Goal: Use online tool/utility: Use online tool/utility

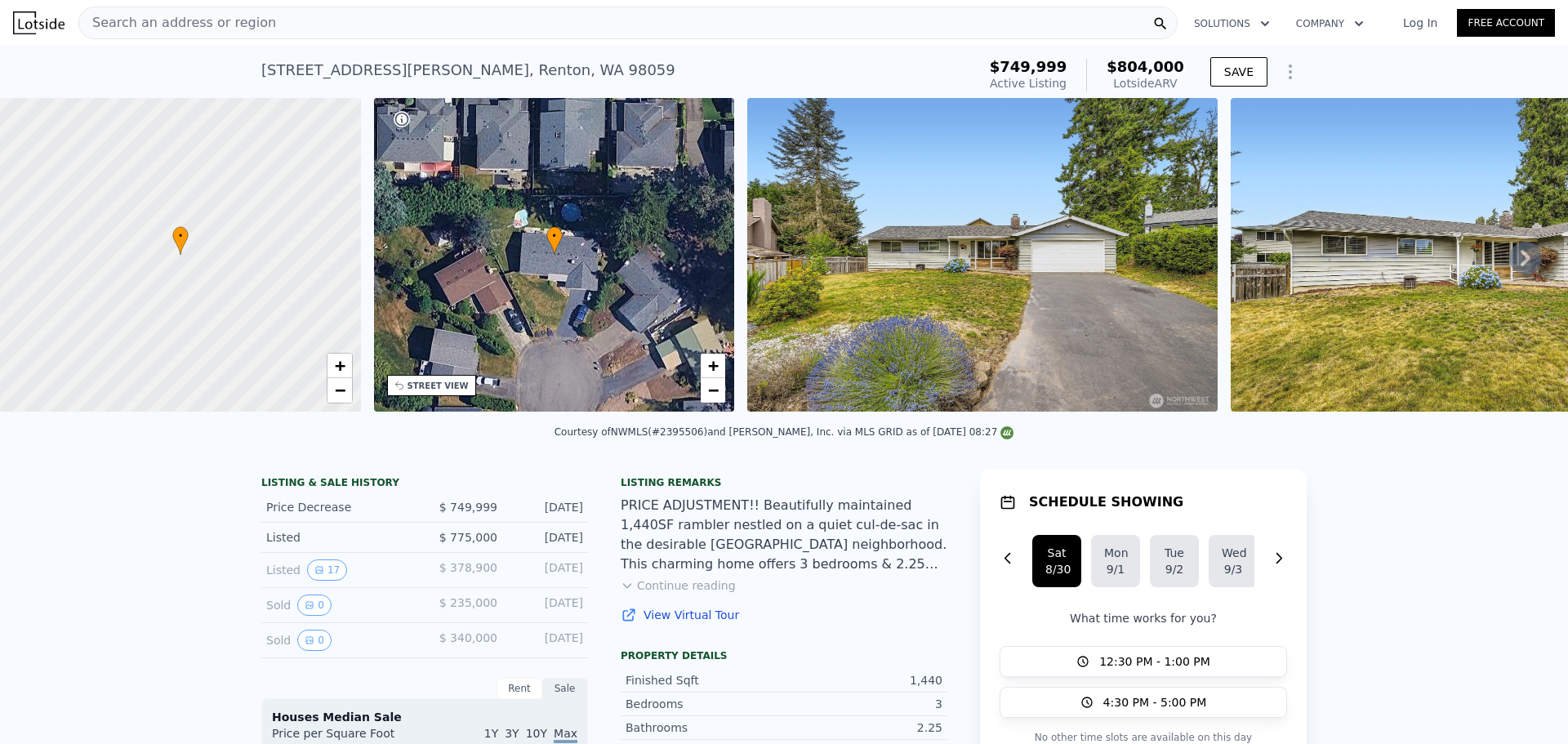
click at [257, 19] on div "Search an address or region" at bounding box center [628, 22] width 1099 height 33
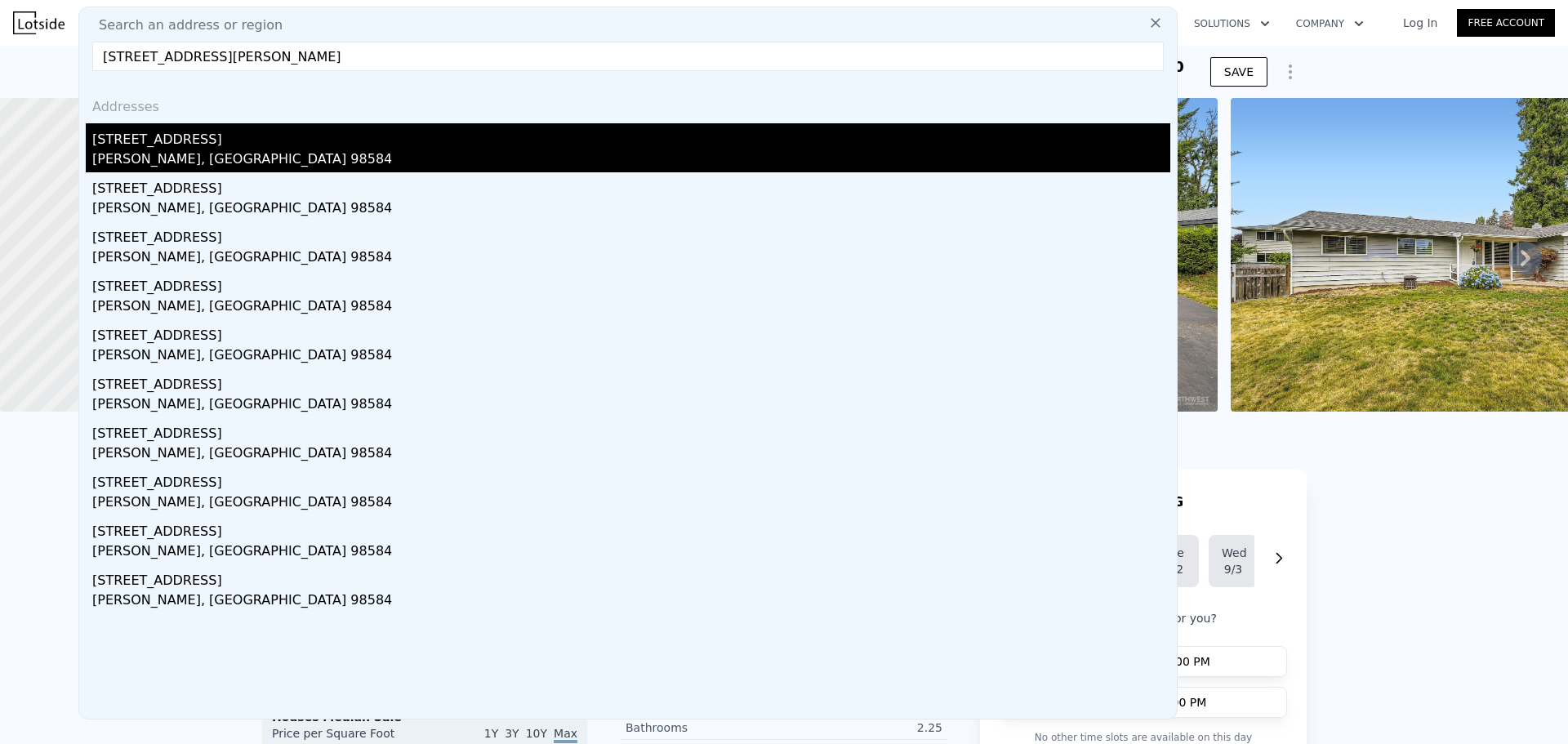
type input "[STREET_ADDRESS][PERSON_NAME]"
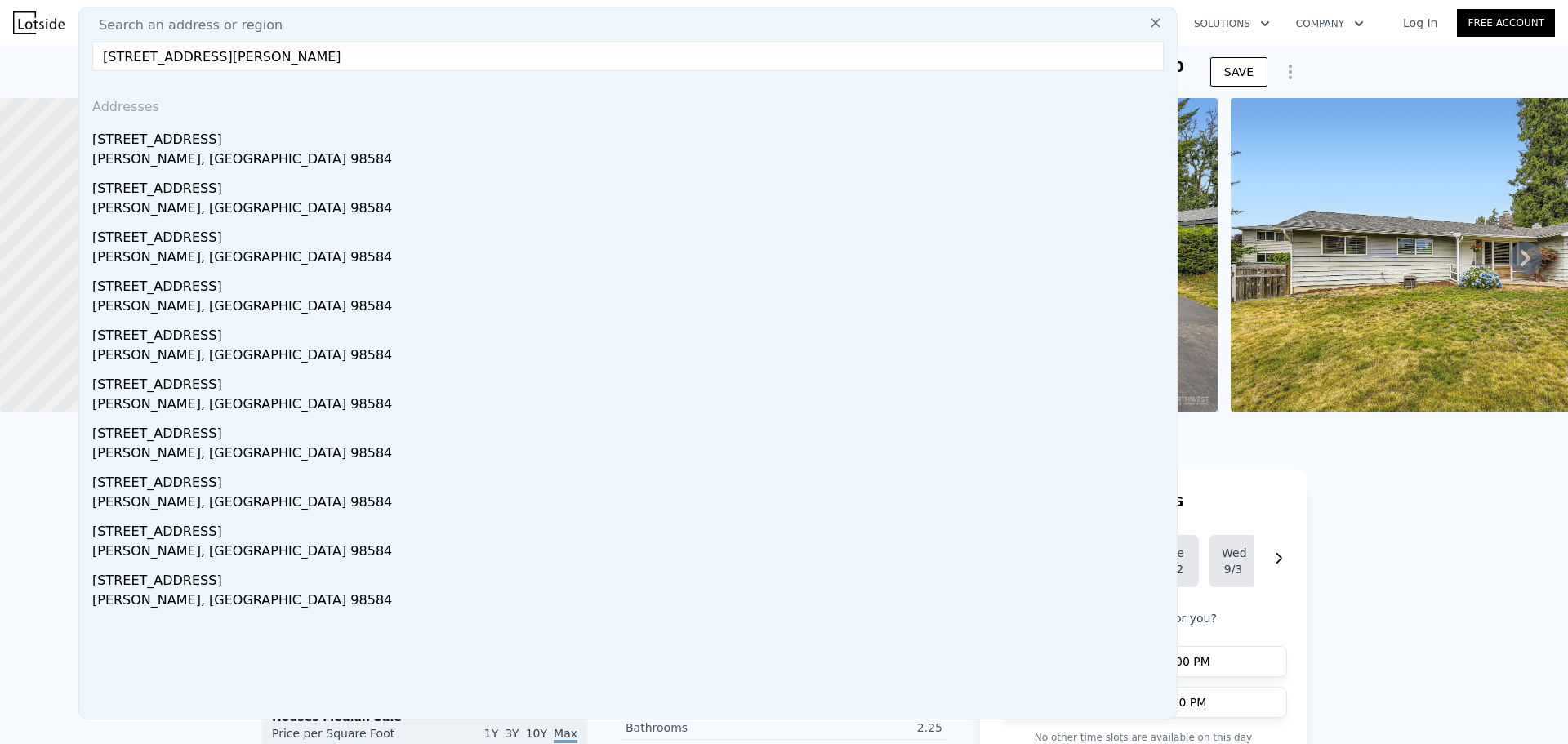
drag, startPoint x: 216, startPoint y: 142, endPoint x: 1034, endPoint y: 99, distance: 819.1
click at [216, 142] on div "[STREET_ADDRESS]" at bounding box center [631, 136] width 1078 height 26
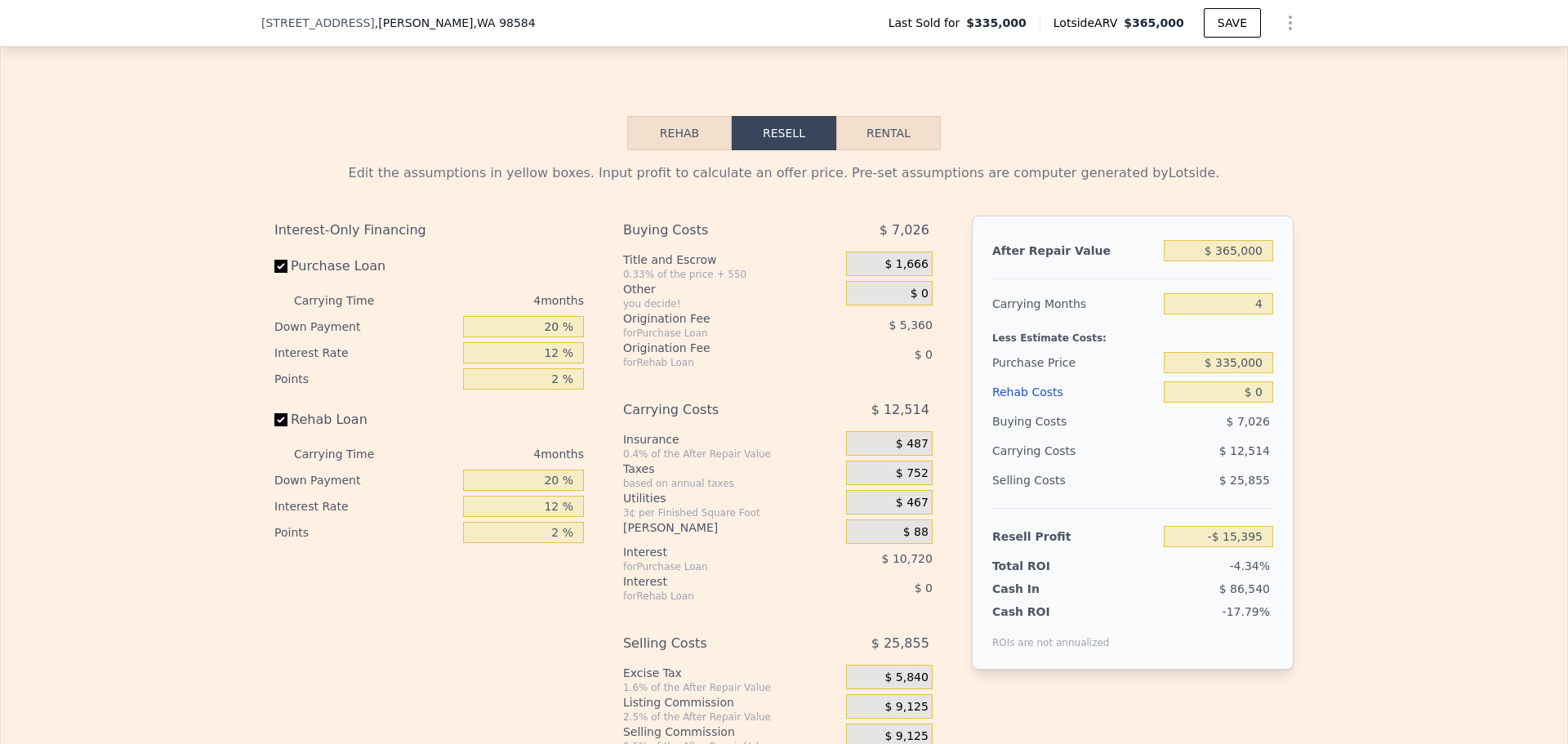
scroll to position [2526, 0]
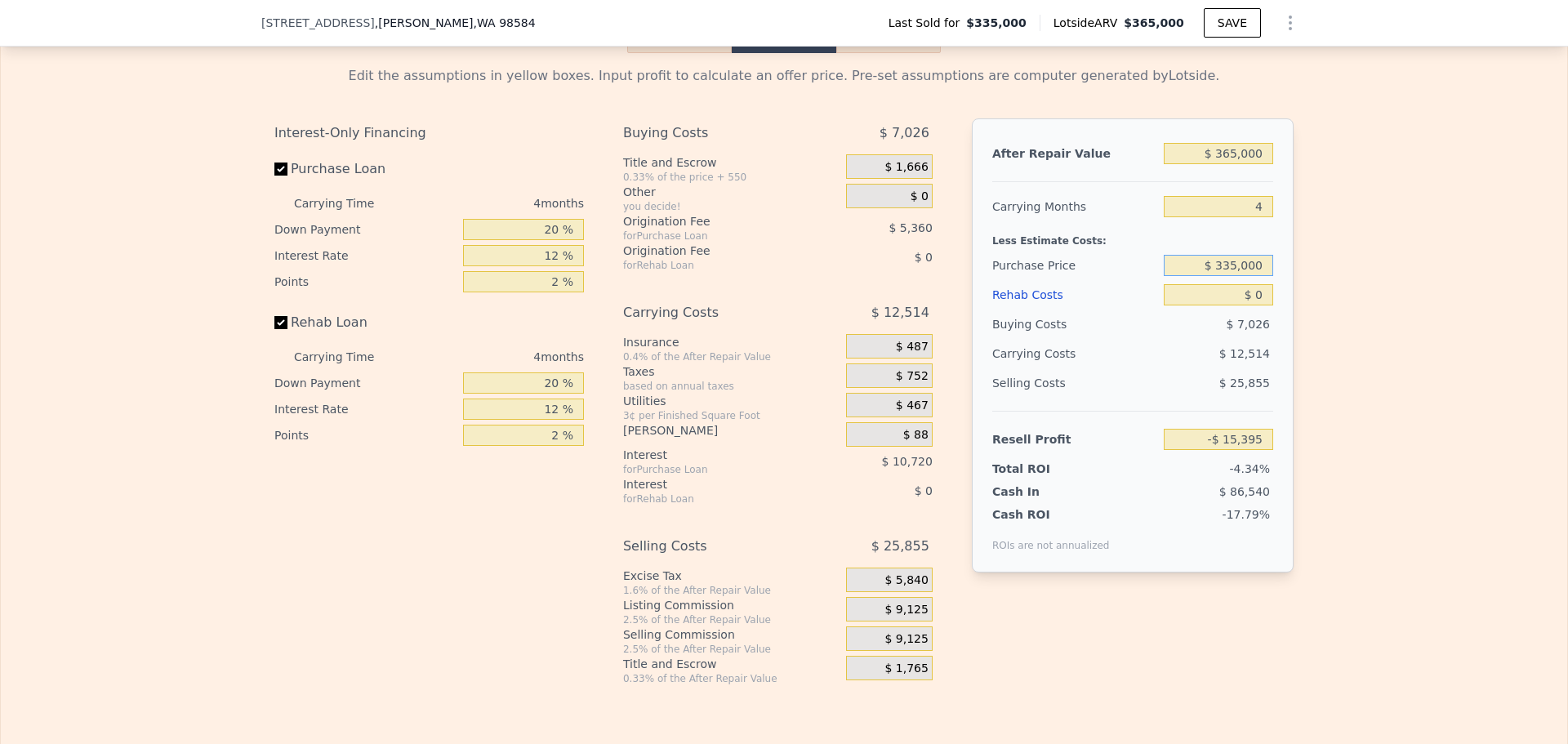
click at [1241, 276] on input "$ 335,000" at bounding box center [1218, 266] width 109 height 21
type input "$ 225,000"
click at [1322, 283] on div "Edit the assumptions in yellow boxes. Input profit to calculate an offer price.…" at bounding box center [784, 368] width 1566 height 632
type input "$ 100,252"
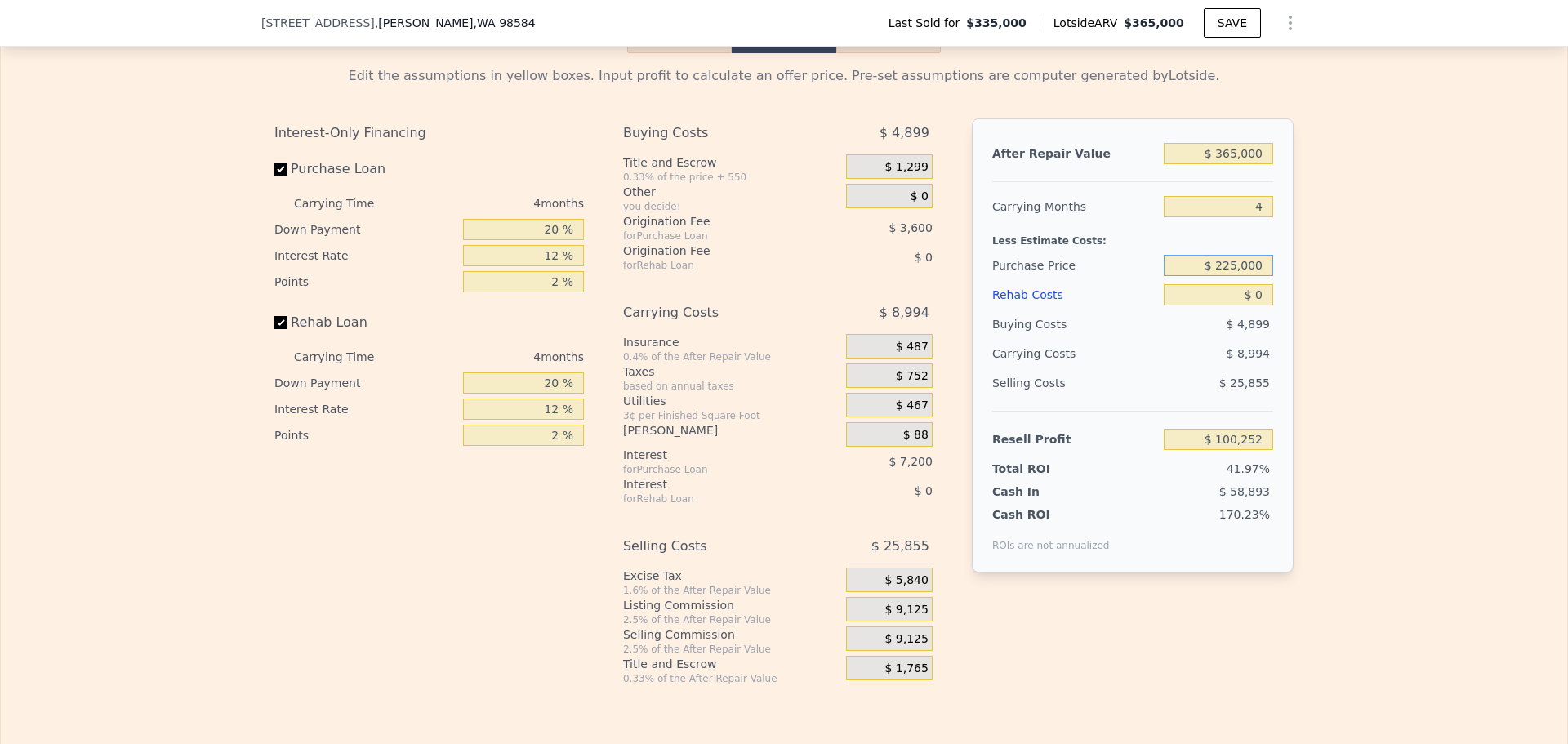
drag, startPoint x: 1222, startPoint y: 286, endPoint x: 1234, endPoint y: 287, distance: 12.0
click at [1234, 276] on input "$ 225,000" at bounding box center [1218, 266] width 109 height 21
type input "$ 200,000"
click at [551, 240] on input "20 %" at bounding box center [522, 230] width 120 height 21
type input "$ 126,535"
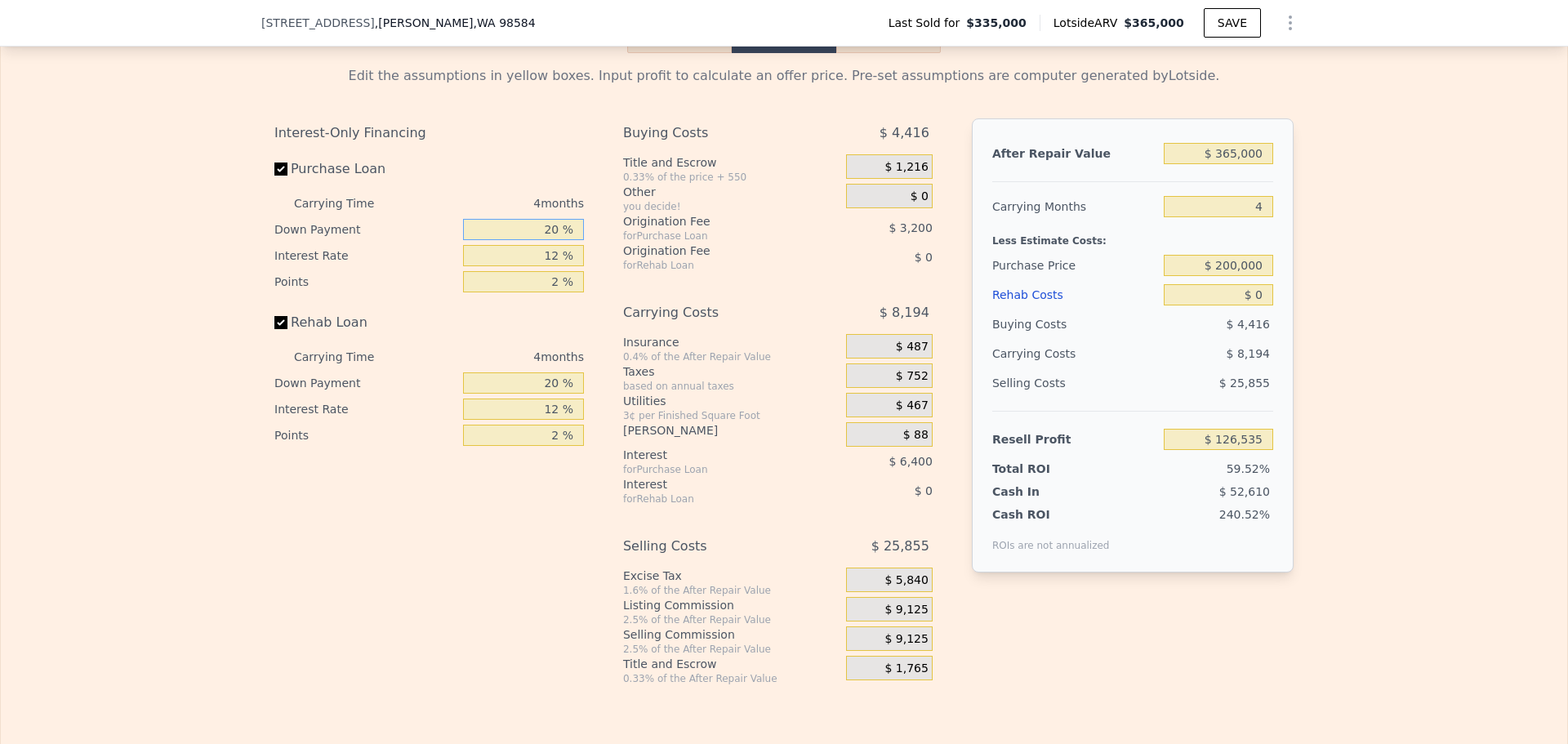
click at [551, 240] on input "20 %" at bounding box center [522, 230] width 120 height 21
type input "10 %"
type input "$ 125,335"
type input "10 %"
type input "$ 126,535"
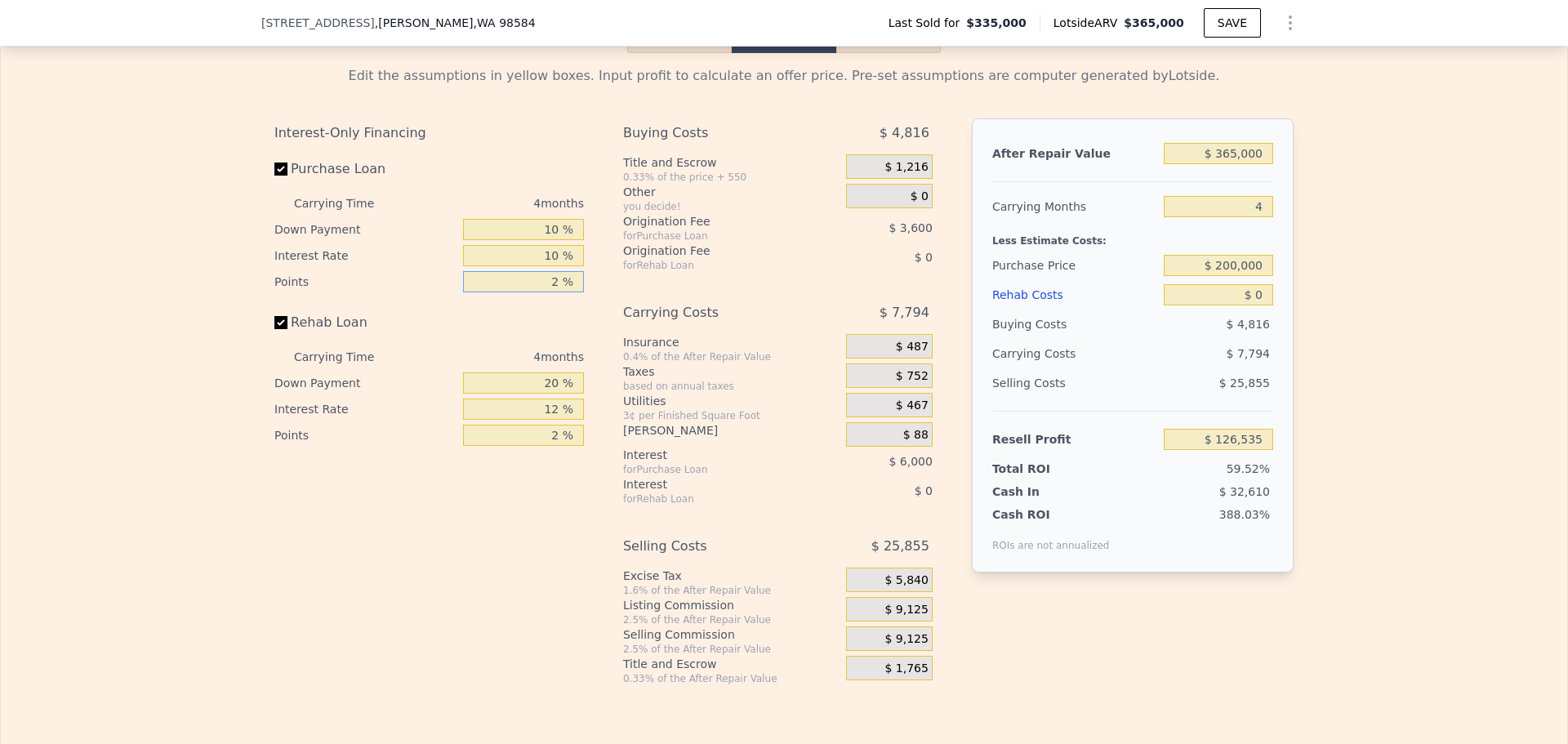
type input "1 %"
type input "$ 128,335"
type input "1 %"
type input "10 %"
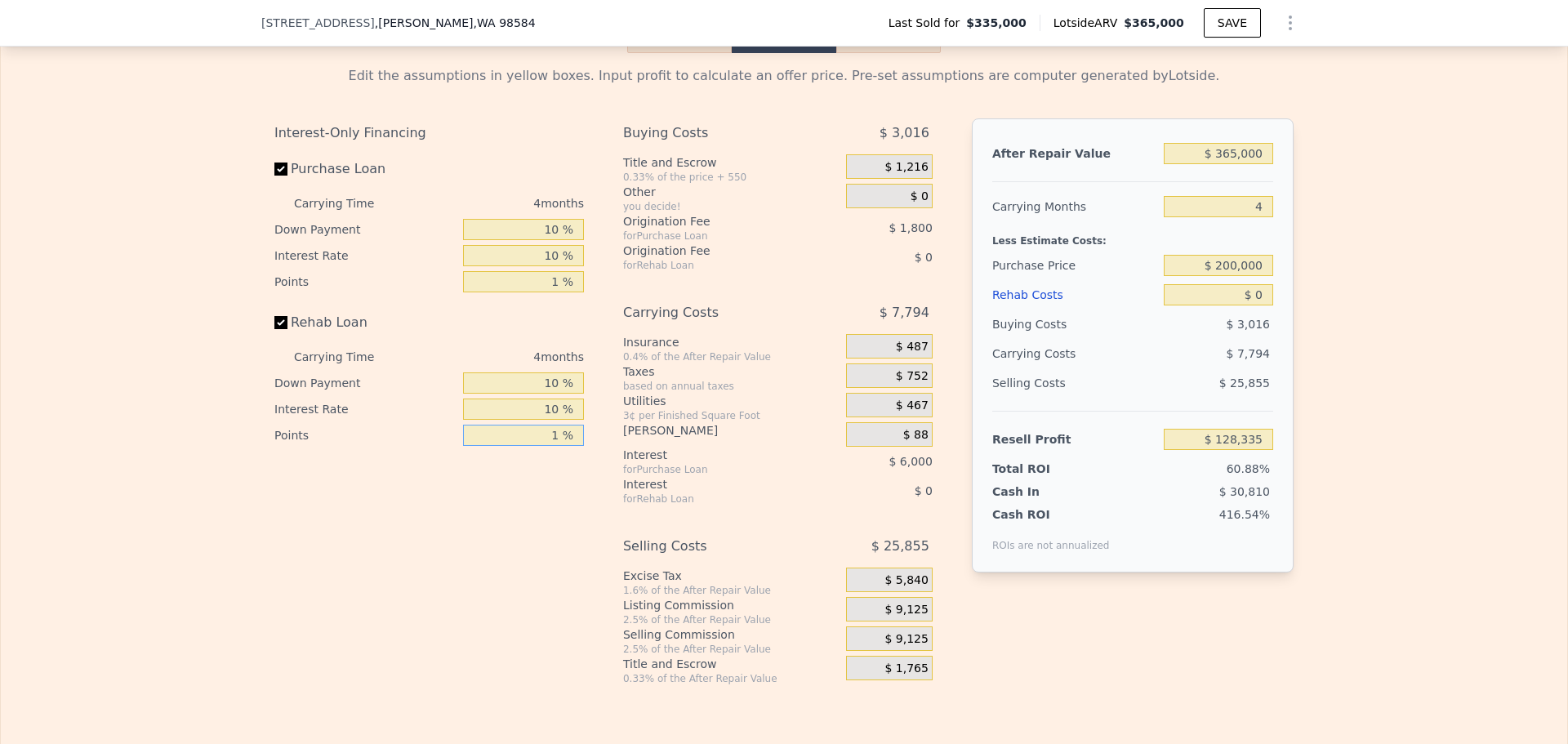
type input "1 %"
drag, startPoint x: 1224, startPoint y: 287, endPoint x: 1234, endPoint y: 287, distance: 10.0
click at [1234, 276] on input "$ 200,000" at bounding box center [1218, 266] width 109 height 21
type input "$ 225,000"
click at [1263, 305] on input "$ 0" at bounding box center [1218, 295] width 109 height 21
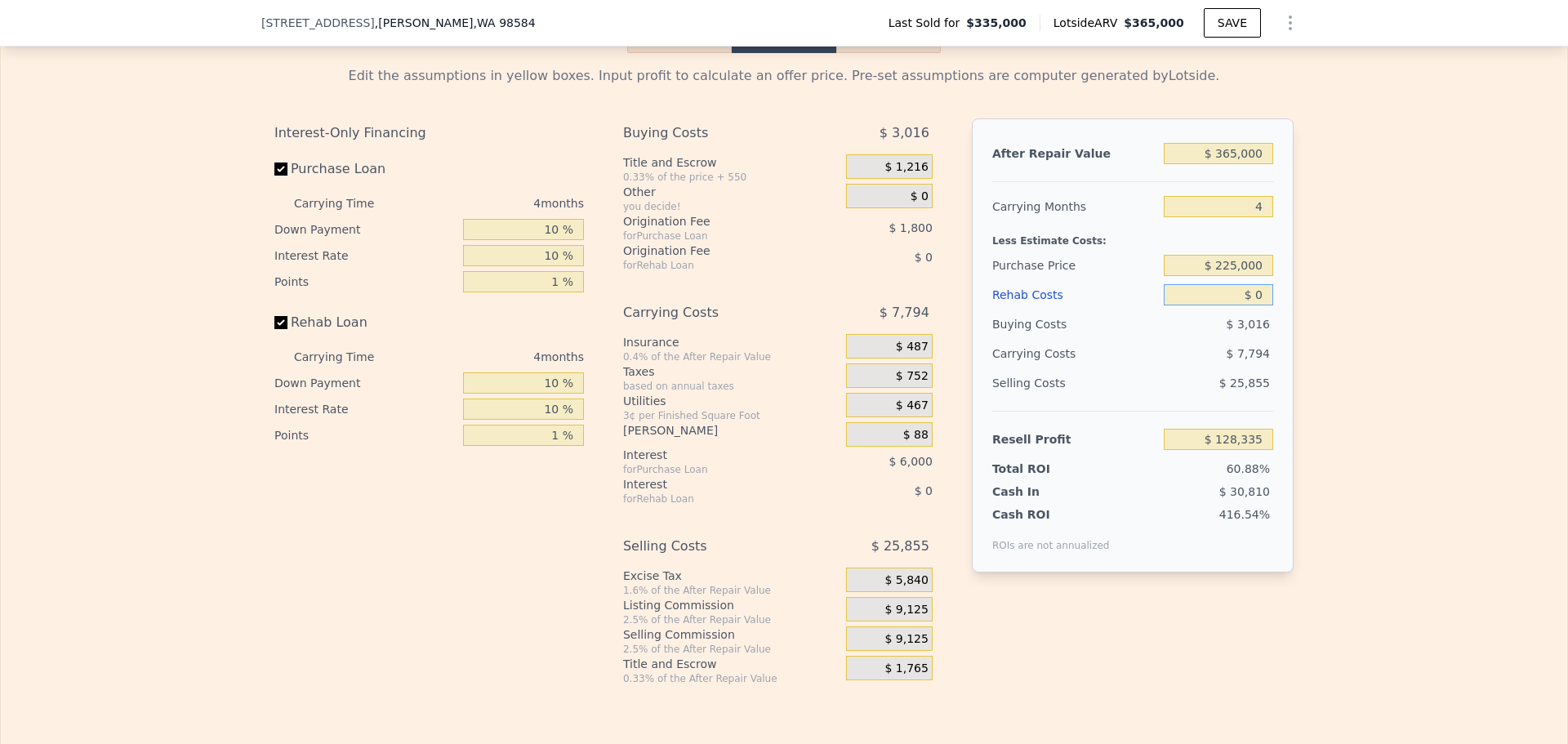
type input "$ 102,275"
drag, startPoint x: 1259, startPoint y: 313, endPoint x: 1240, endPoint y: 313, distance: 19.0
click at [1240, 305] on input "$ 0" at bounding box center [1218, 295] width 109 height 21
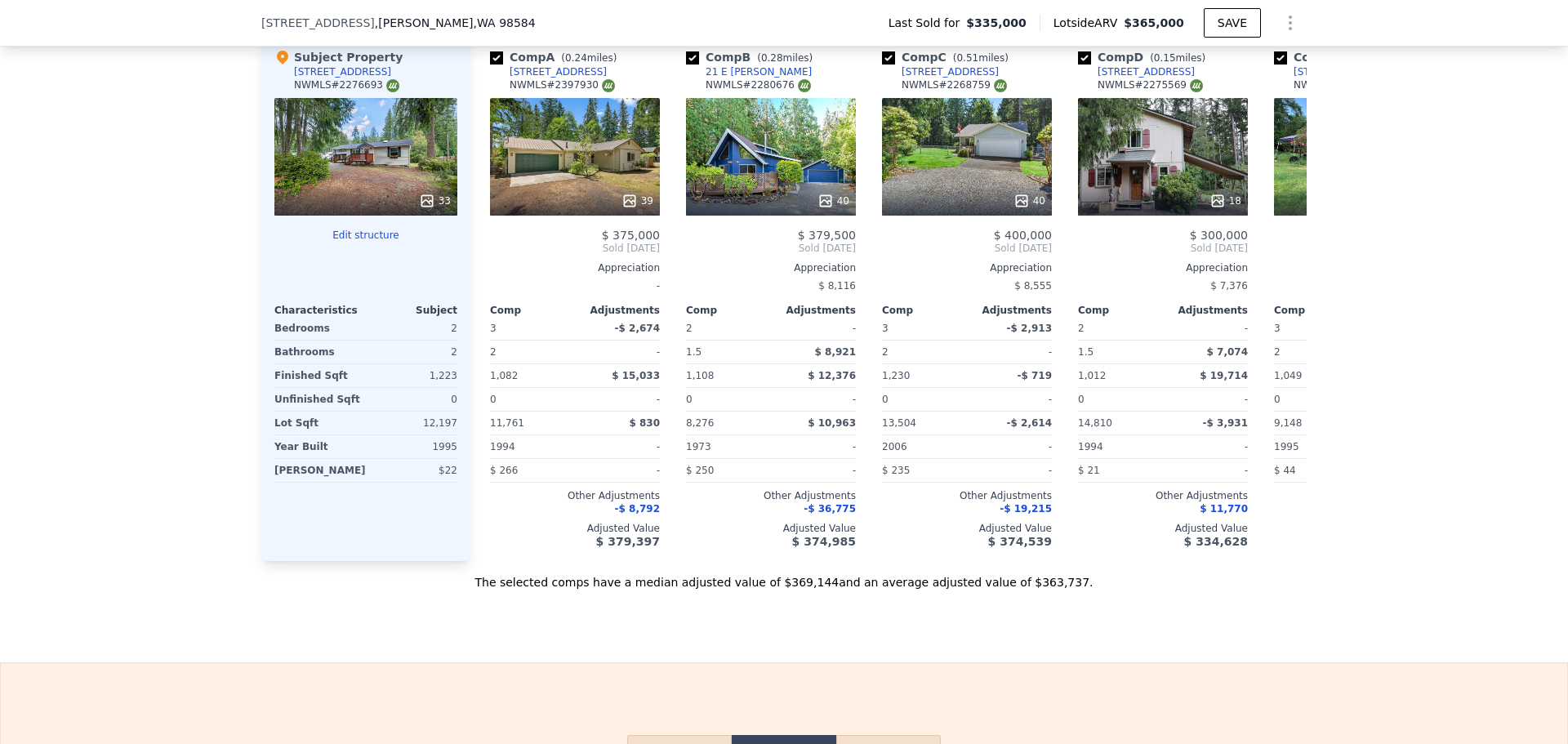
scroll to position [1791, 0]
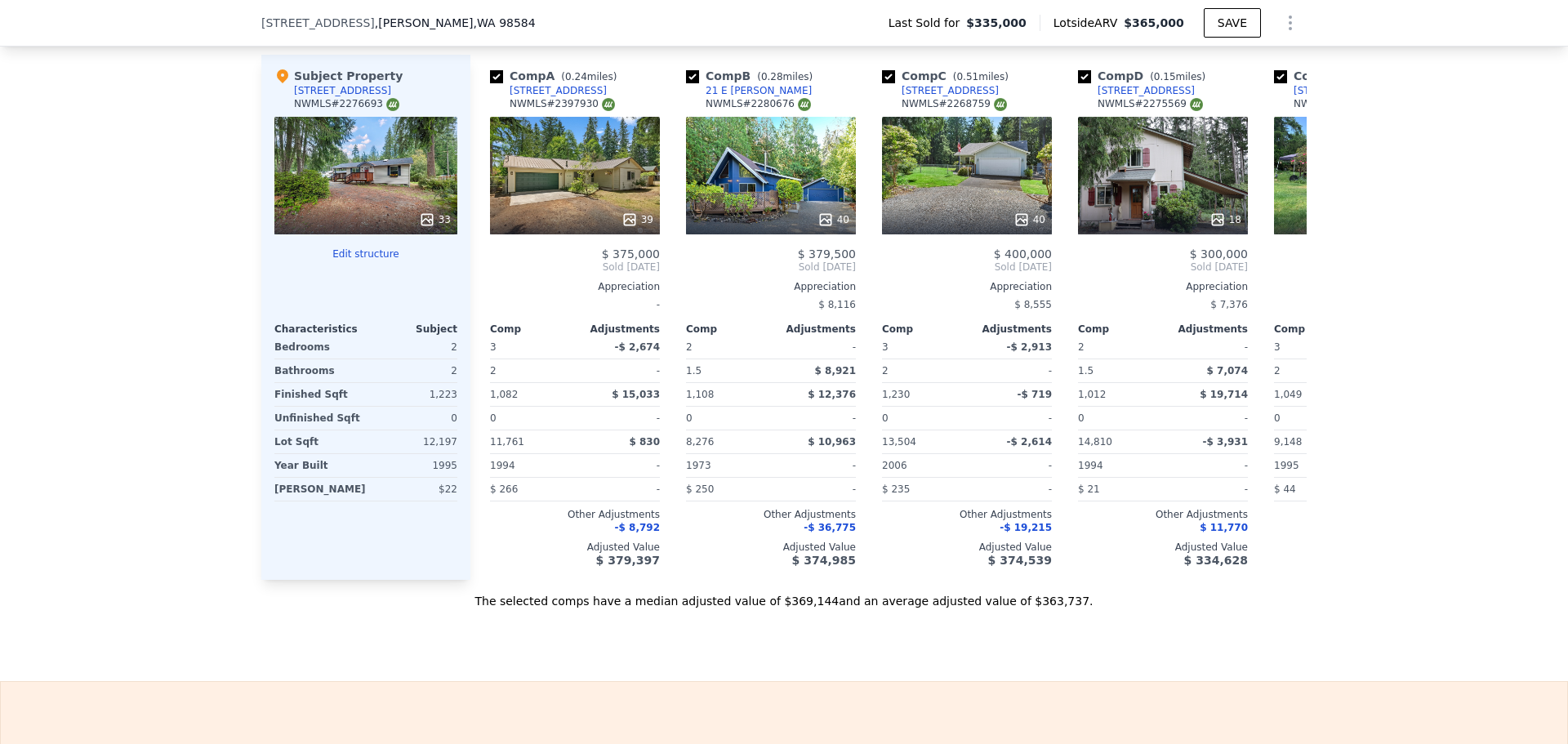
click at [425, 224] on icon at bounding box center [427, 219] width 11 height 11
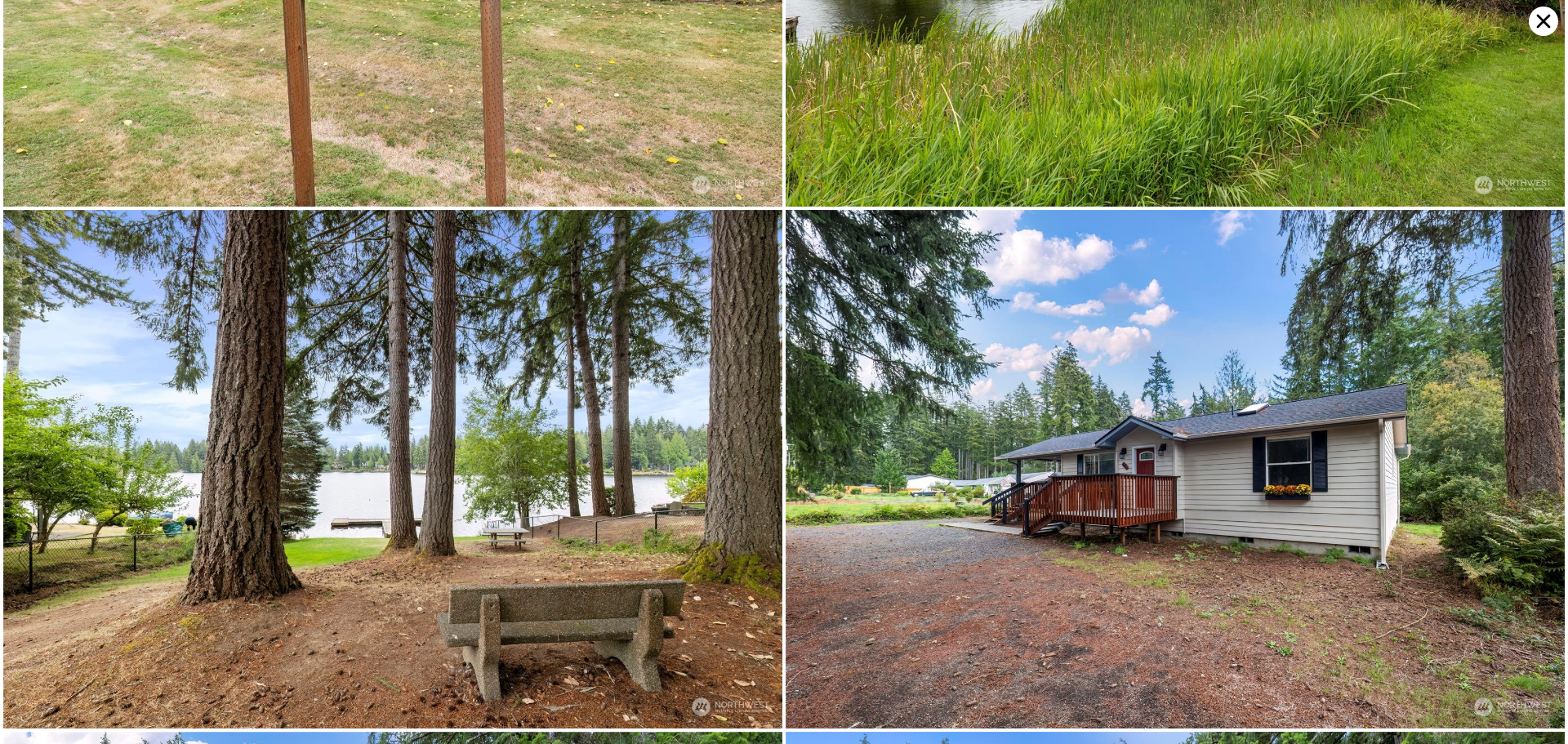
scroll to position [6739, 0]
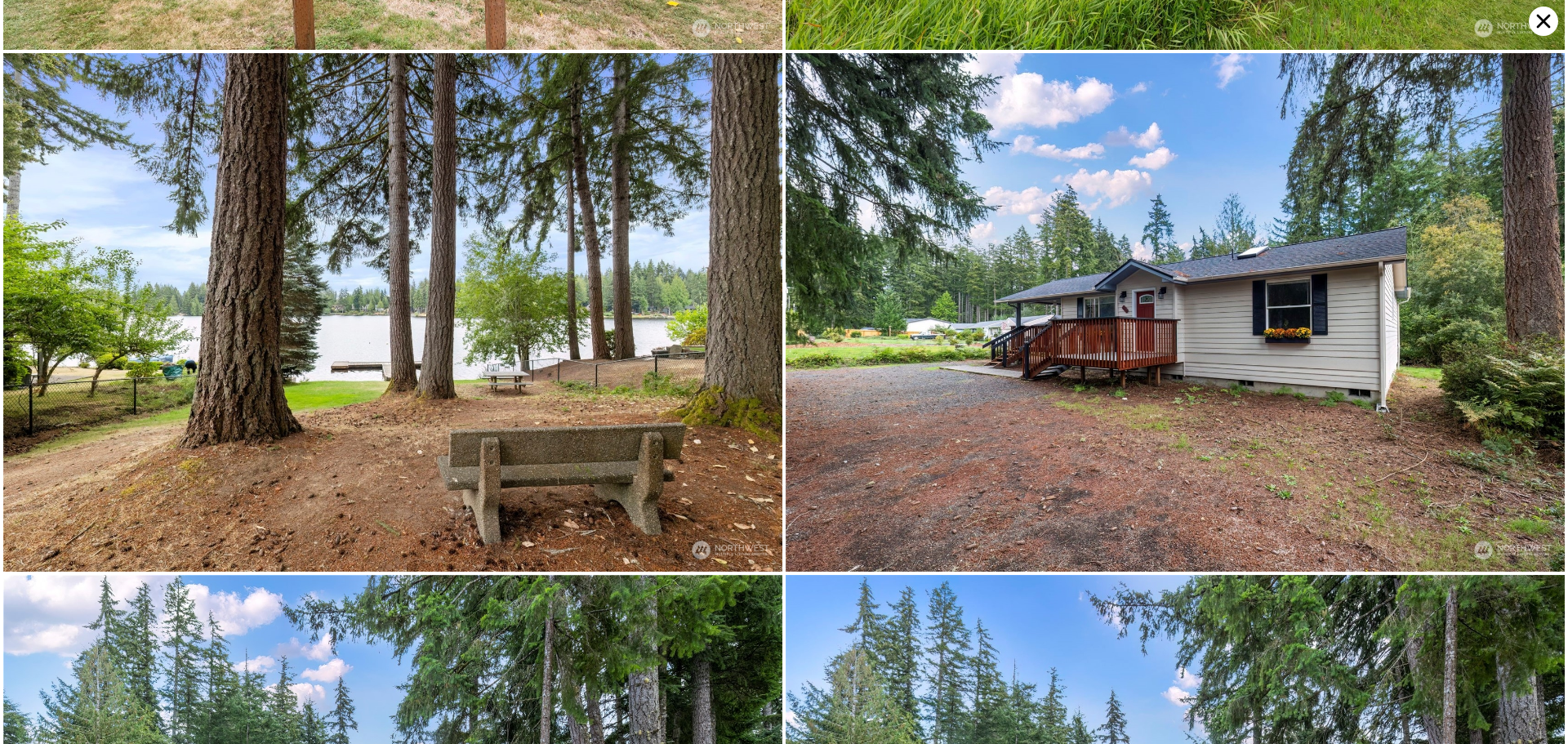
click at [1539, 17] on icon at bounding box center [1543, 22] width 14 height 14
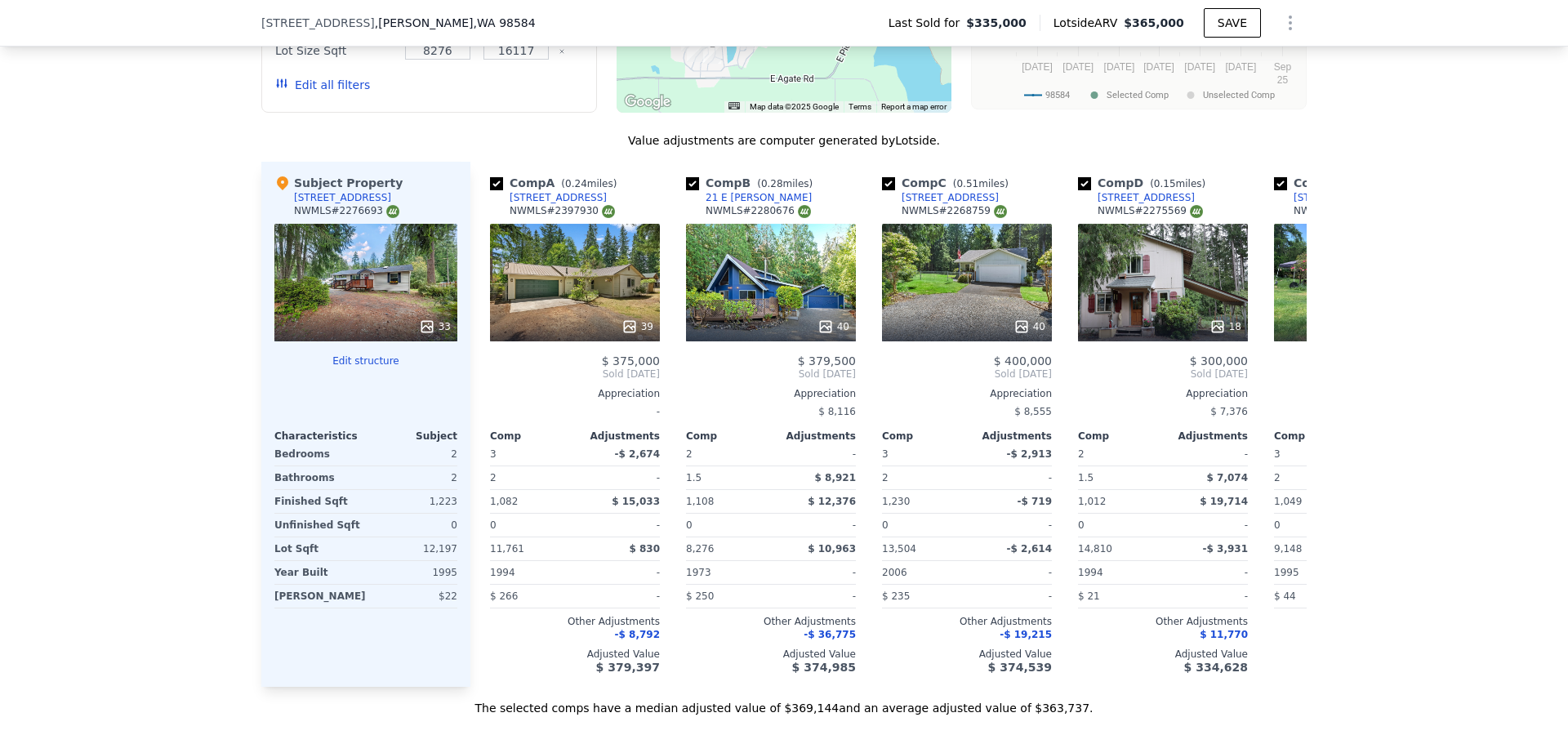
scroll to position [1709, 0]
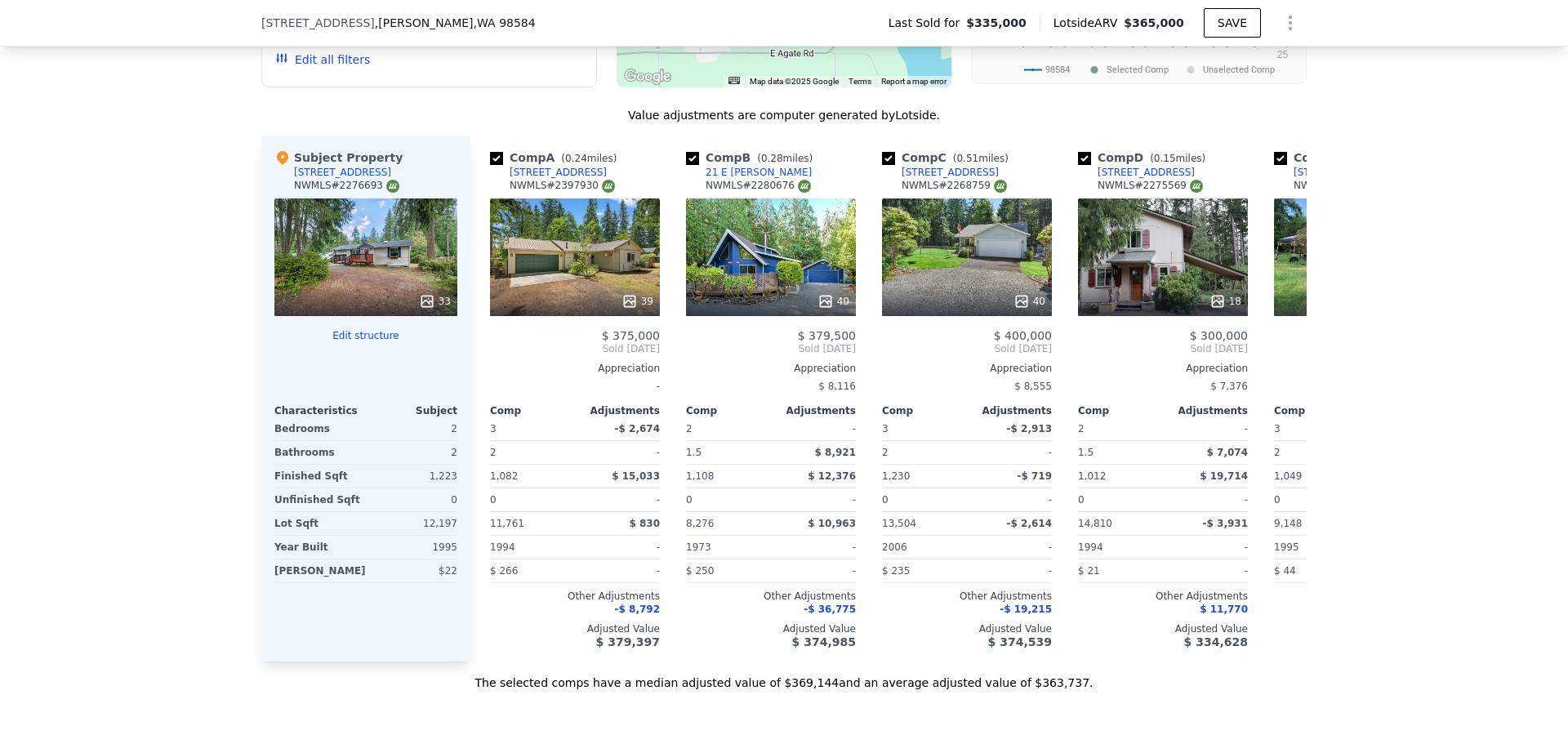
click at [424, 305] on icon at bounding box center [427, 301] width 17 height 17
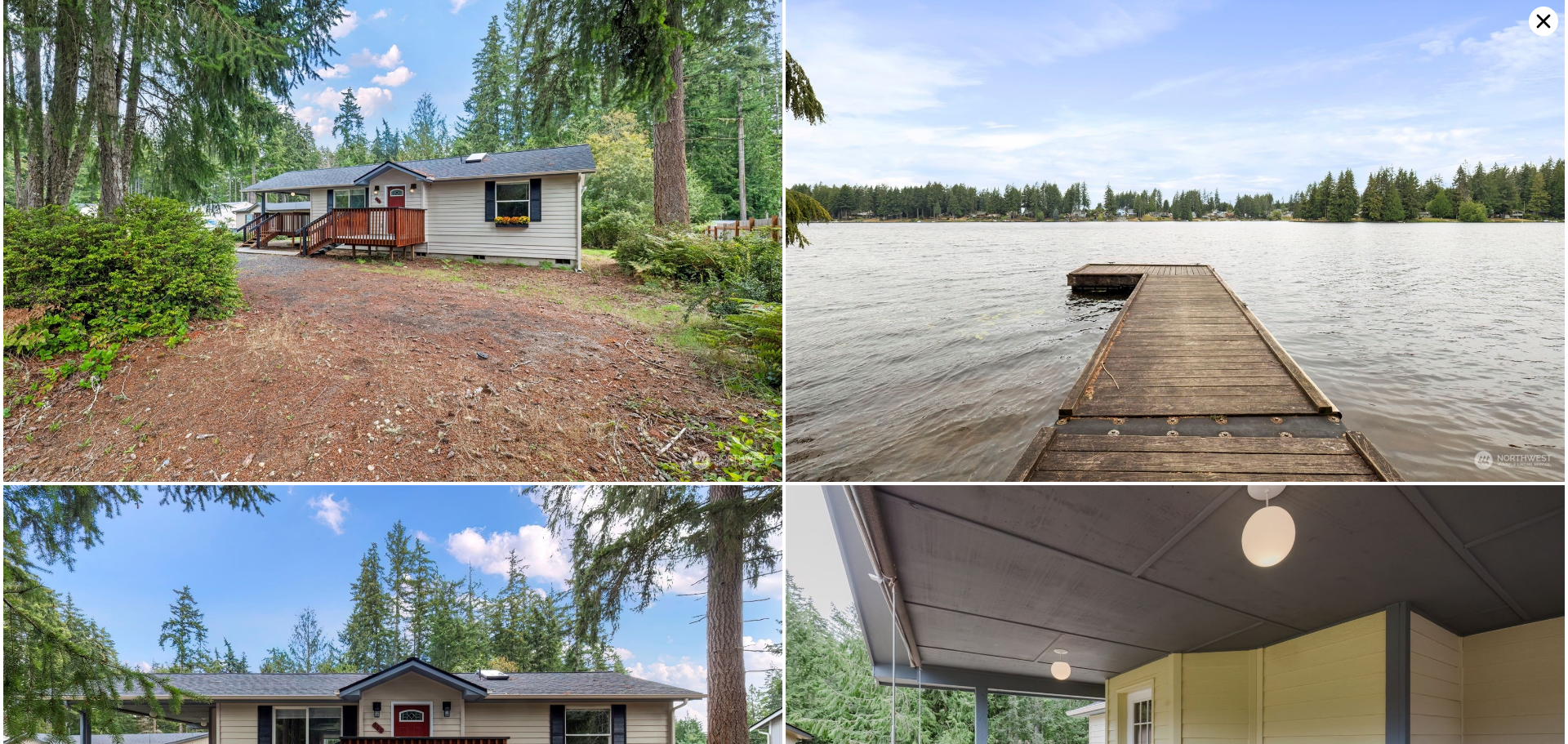
scroll to position [0, 0]
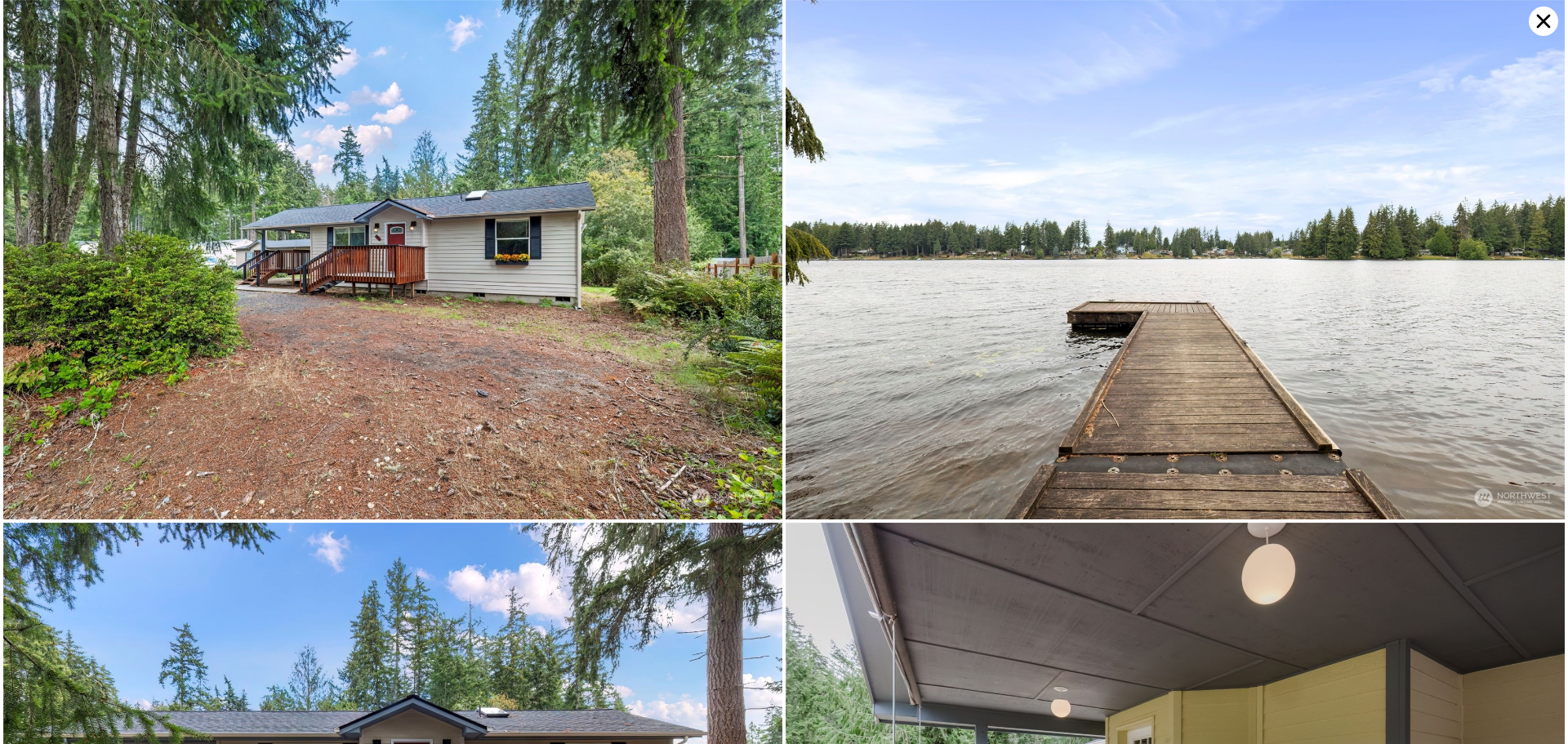
click at [1542, 18] on icon at bounding box center [1542, 20] width 29 height 29
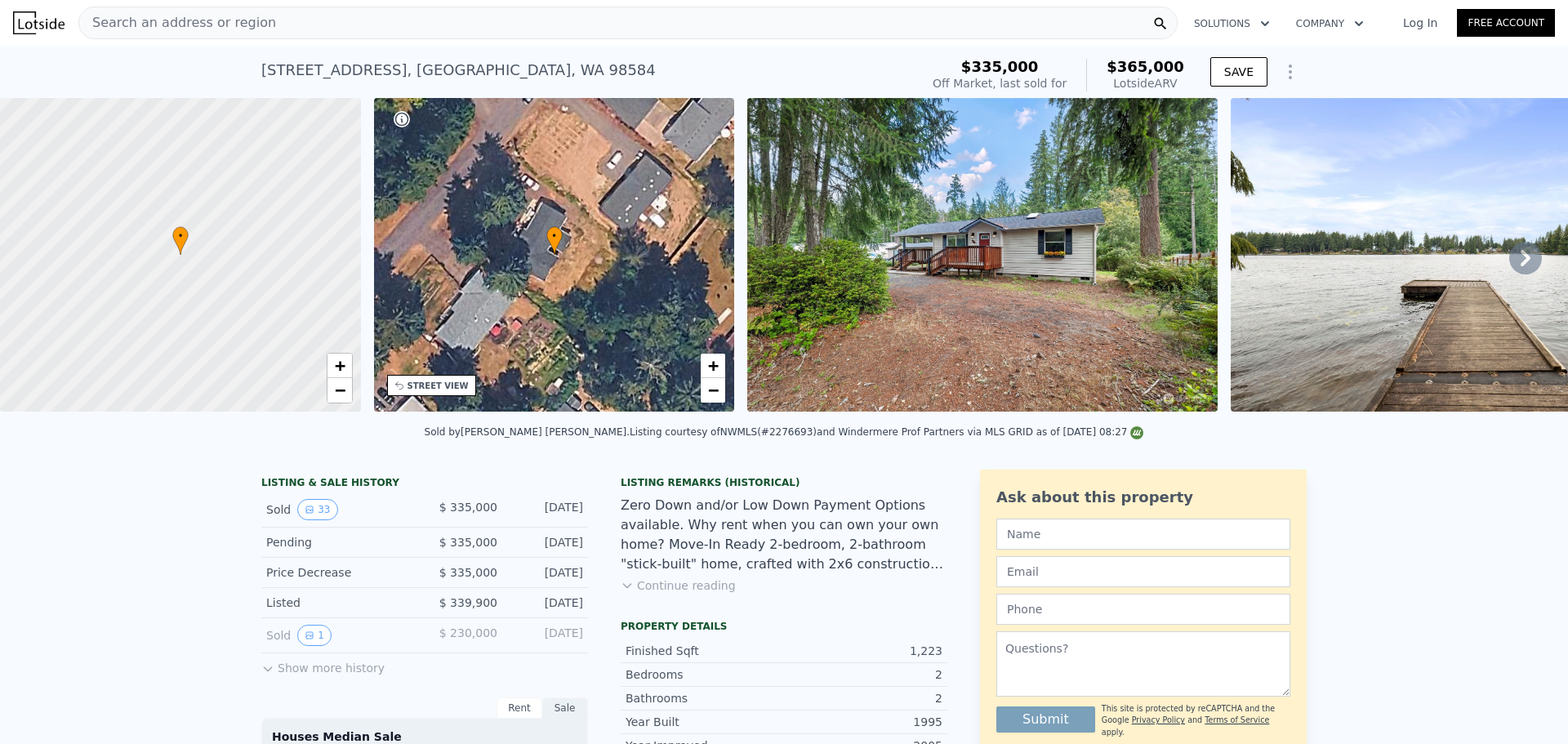
click at [152, 26] on span "Search an address or region" at bounding box center [178, 23] width 197 height 19
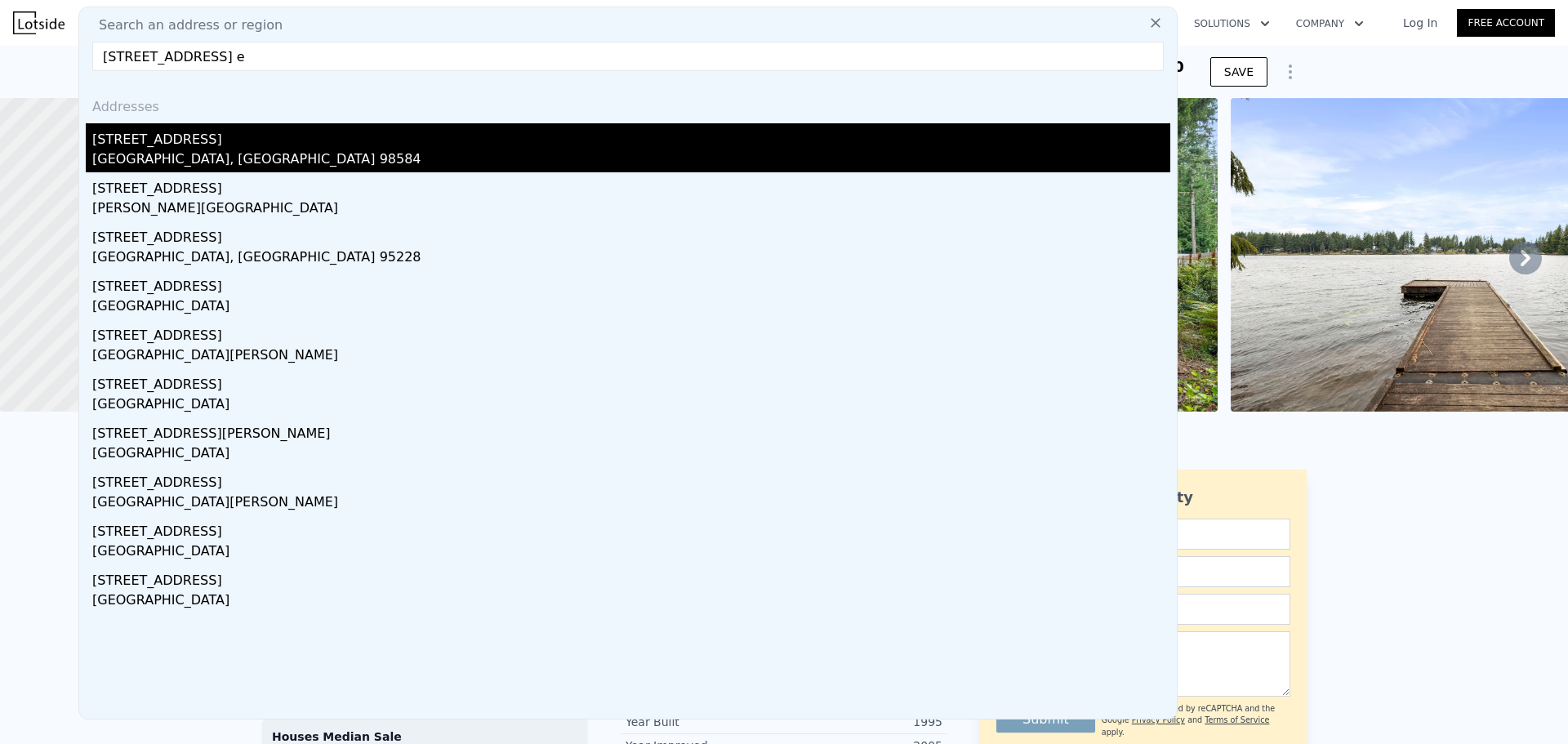
type input "[STREET_ADDRESS] e"
click at [193, 144] on div "[STREET_ADDRESS]" at bounding box center [631, 136] width 1078 height 26
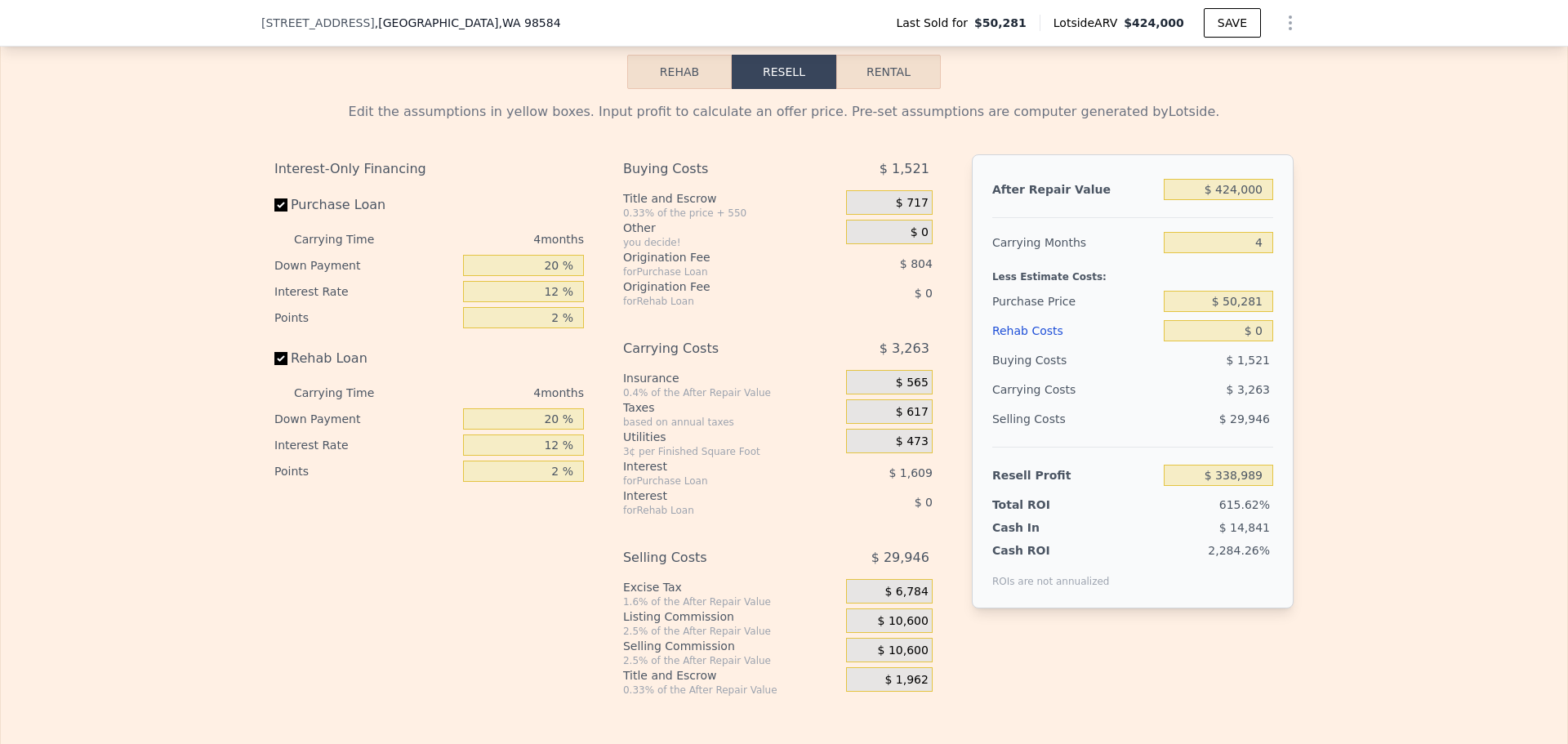
scroll to position [2368, 0]
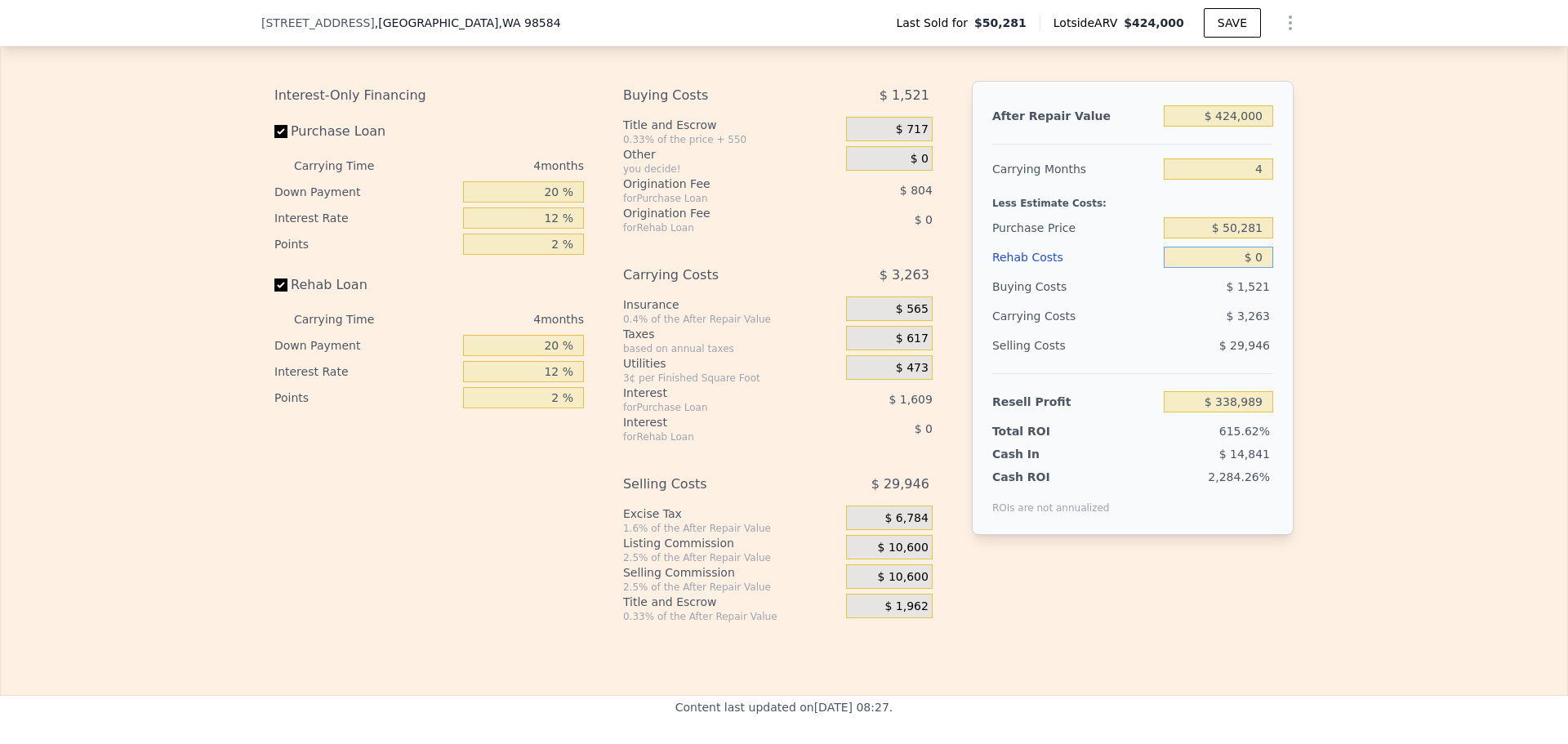
click at [1258, 268] on input "$ 0" at bounding box center [1218, 257] width 109 height 21
type input "$ 225"
type input "$ 338,752"
type input "$ 2"
type input "$ 338,987"
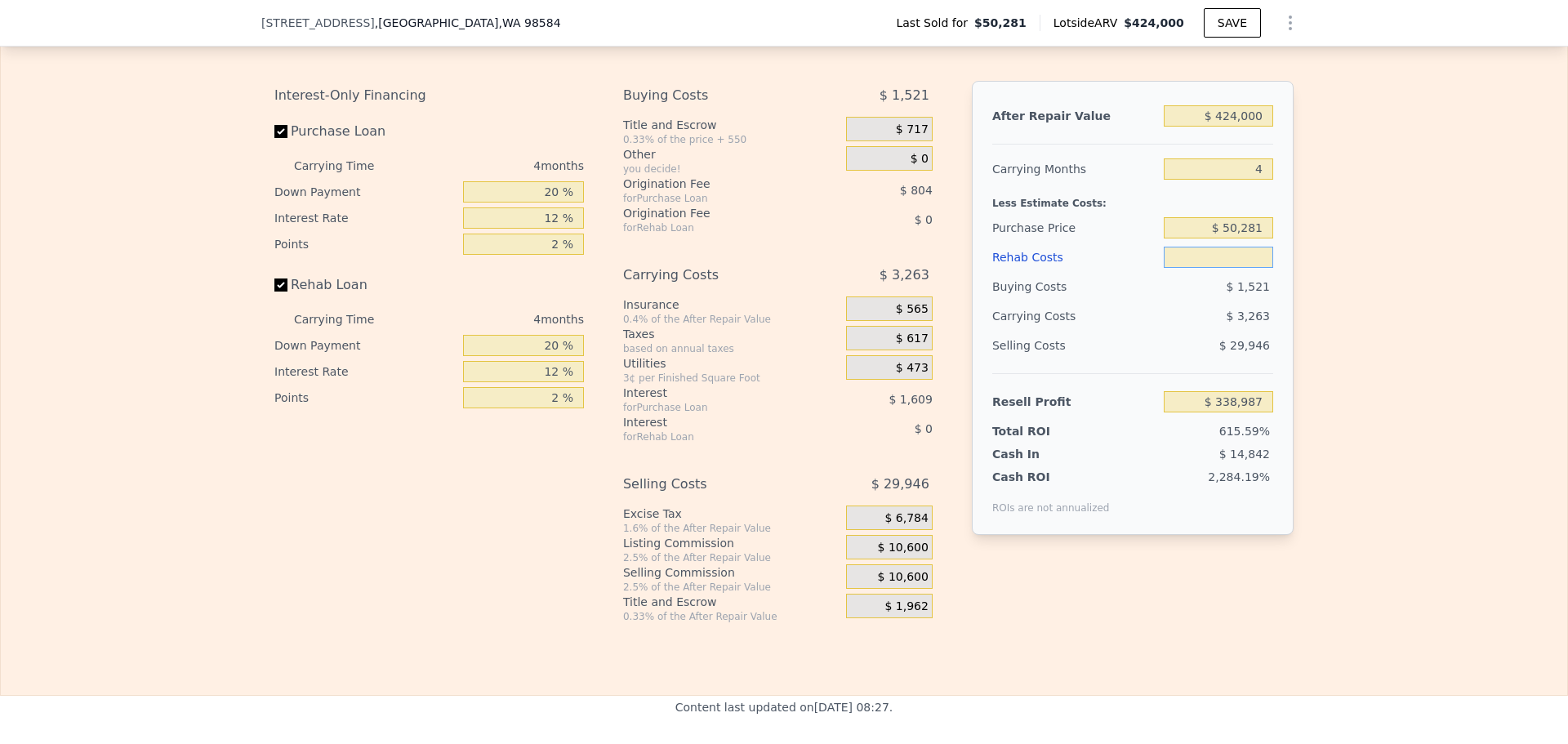
click at [1252, 268] on input "text" at bounding box center [1218, 257] width 109 height 21
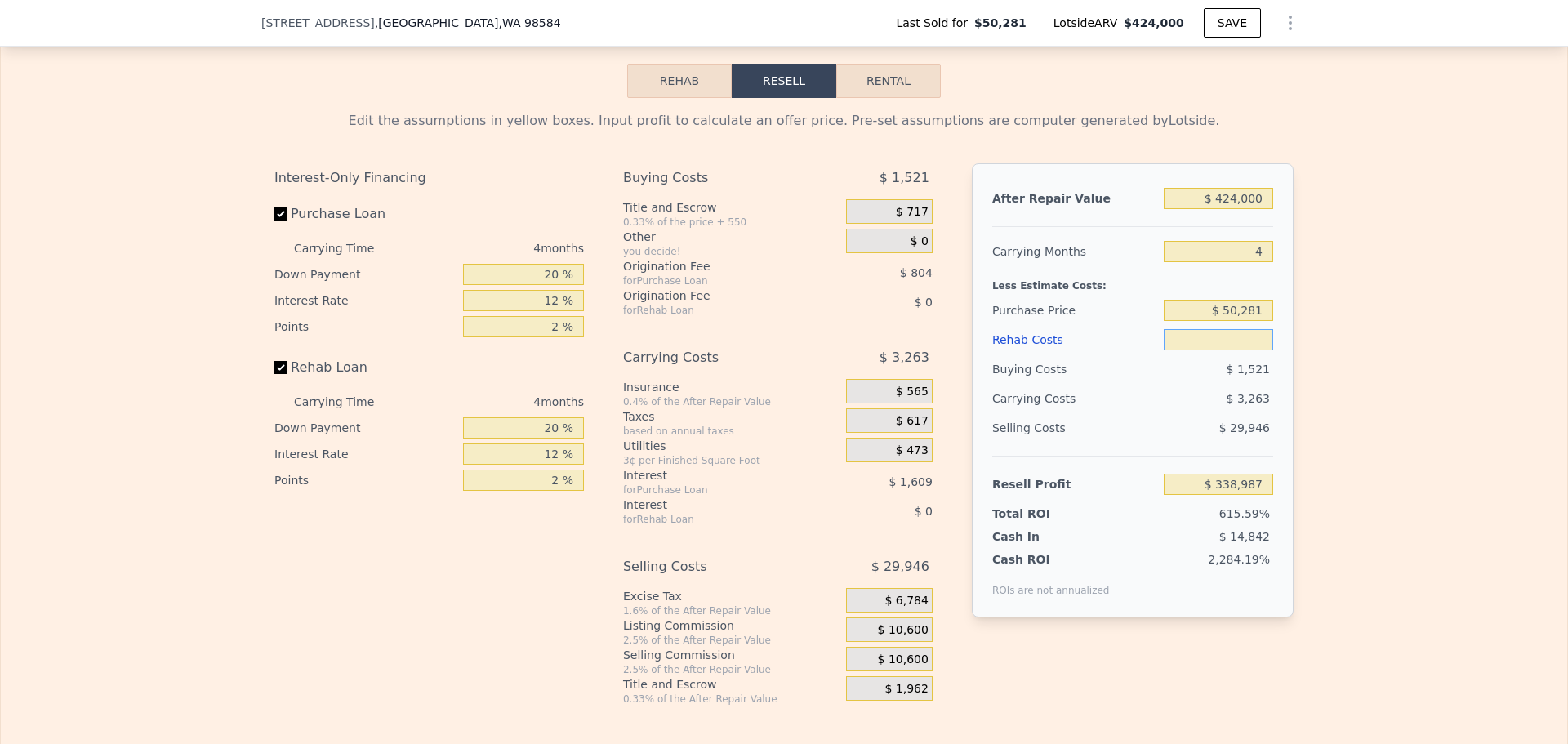
scroll to position [2287, 0]
click at [1242, 320] on input "$ 50,281" at bounding box center [1218, 310] width 109 height 21
type input "$ 225,000"
click at [1271, 295] on div "After Repair Value $ 424,000 Carrying Months 4 Less Estimate Costs: Purchase Pr…" at bounding box center [1133, 390] width 322 height 454
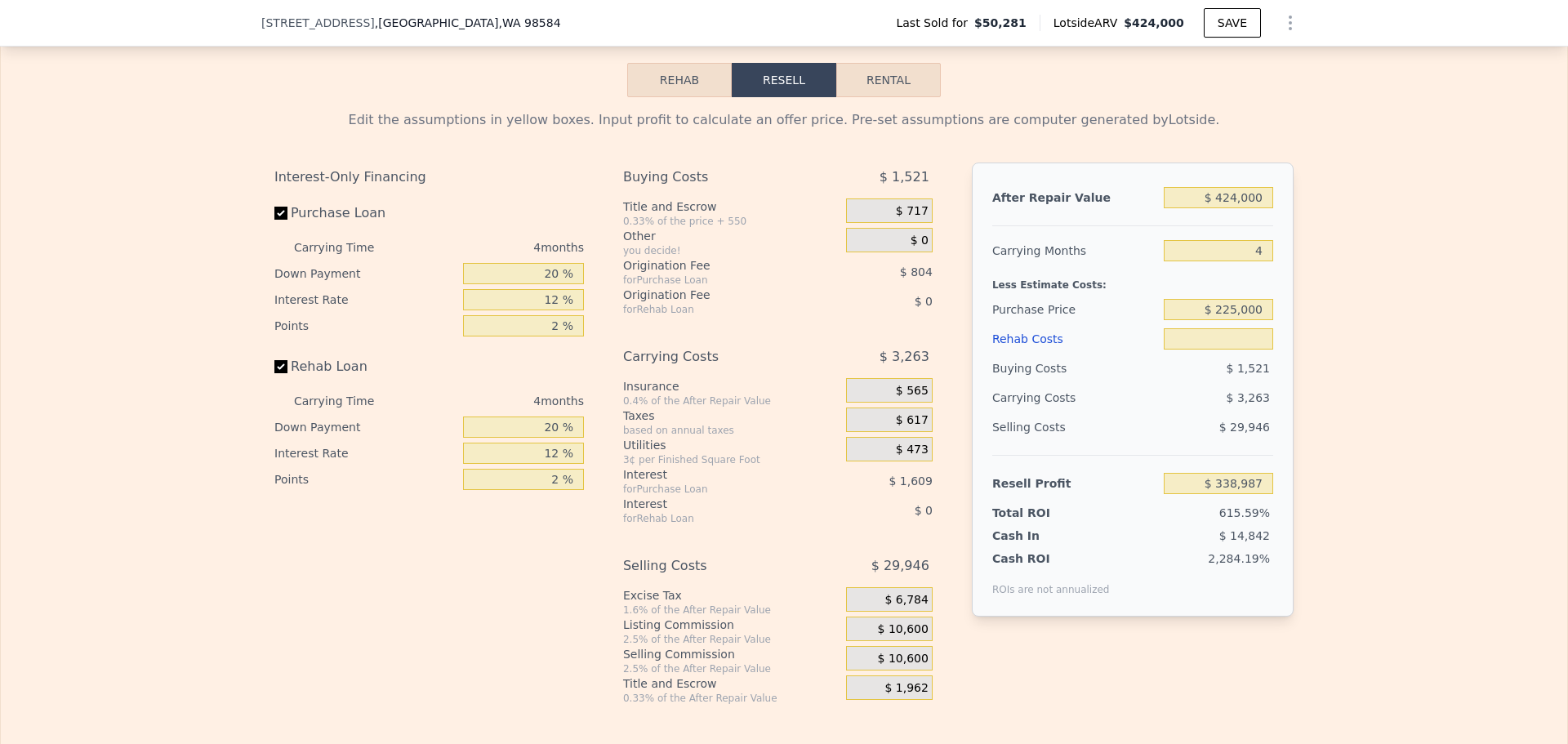
type input "$ 2"
type input "$ 155,298"
click at [1258, 261] on input "4" at bounding box center [1218, 251] width 109 height 21
drag, startPoint x: 1258, startPoint y: 277, endPoint x: 1243, endPoint y: 272, distance: 15.8
click at [1243, 261] on input "4" at bounding box center [1218, 251] width 109 height 21
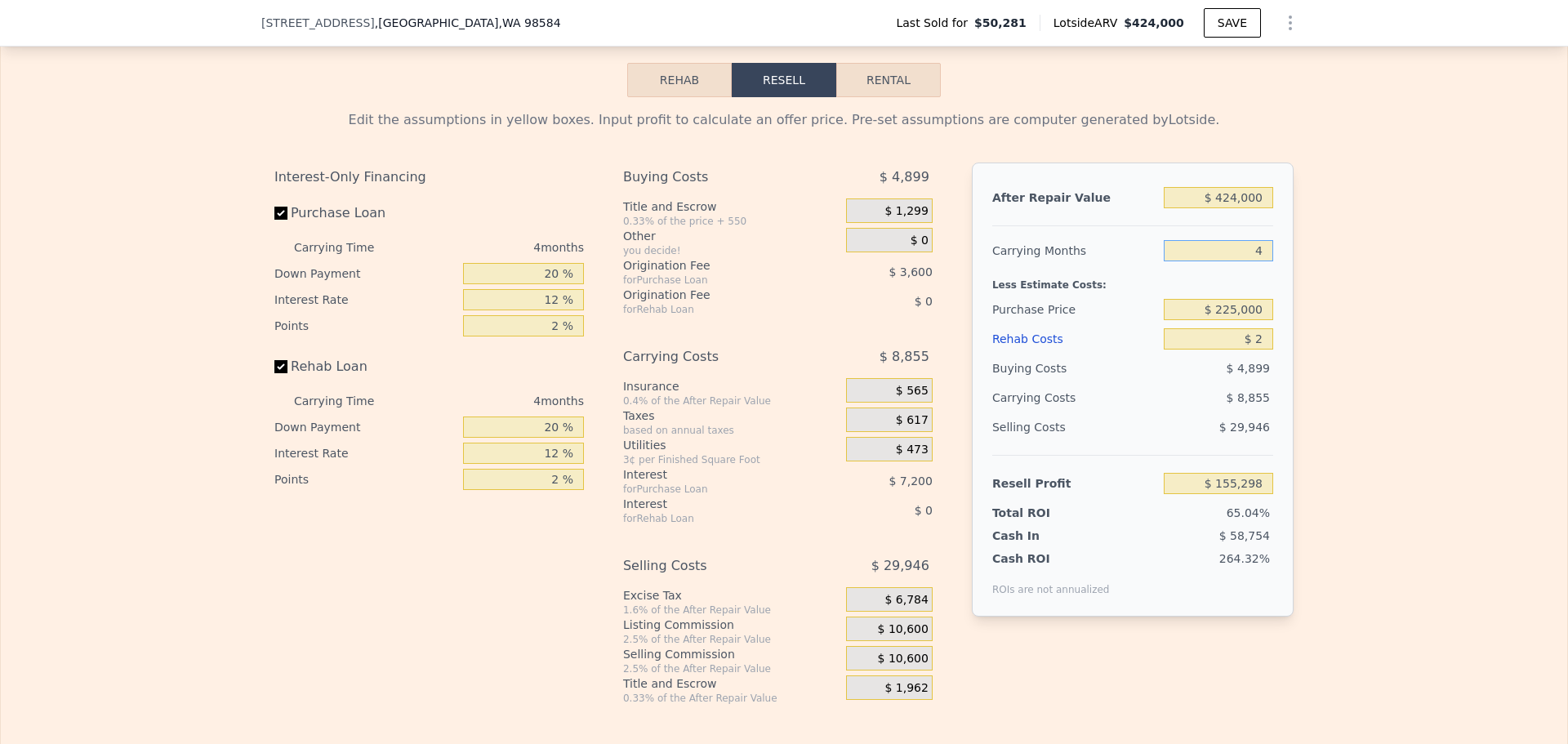
type input "5"
type input "$ 153,084"
type input "5"
click at [1346, 316] on div "Edit the assumptions in yellow boxes. Input profit to calculate an offer price.…" at bounding box center [784, 400] width 1566 height 608
click at [1251, 349] on input "$ 2" at bounding box center [1218, 339] width 109 height 21
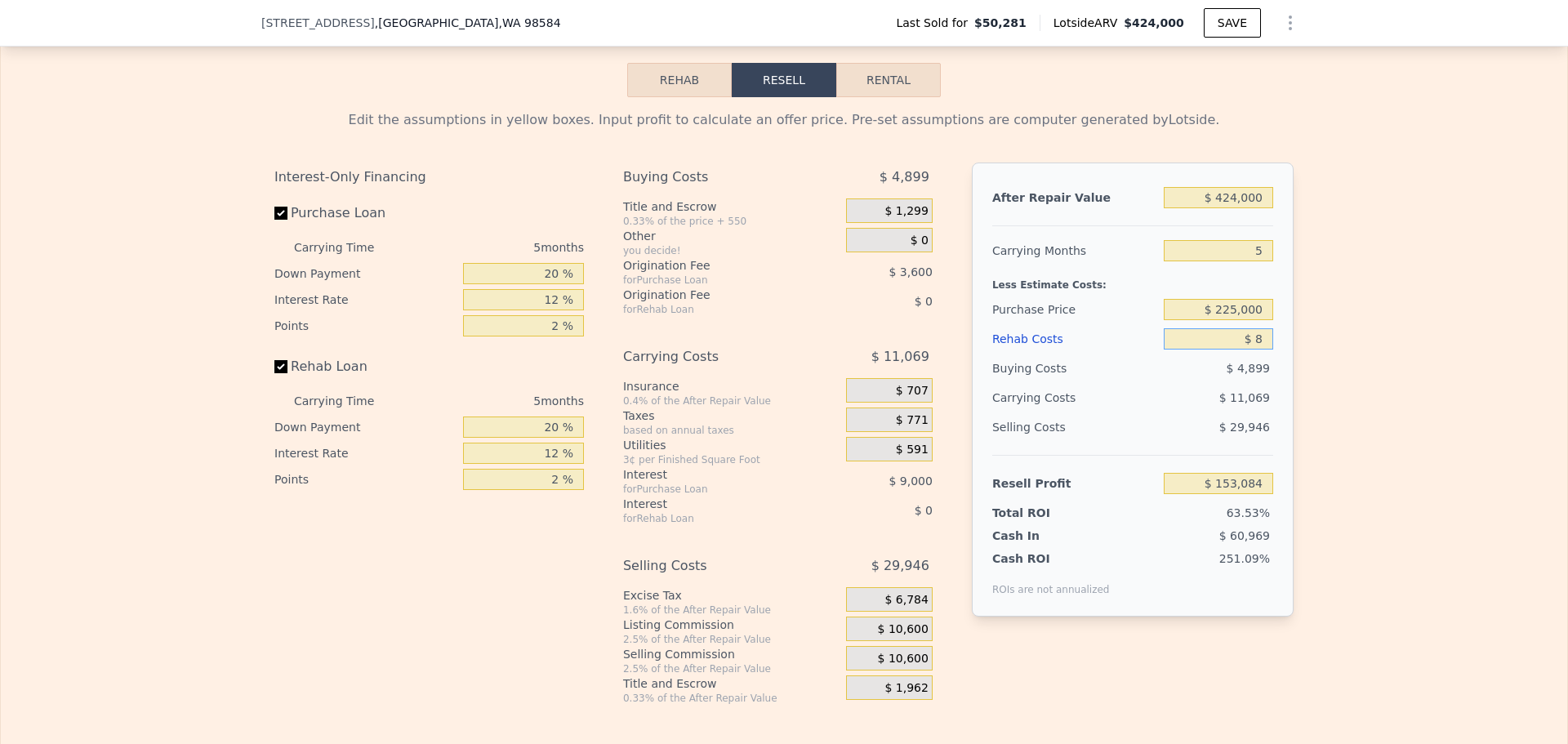
type input "$ 80"
type input "$ 153,000"
type input "$ 8,000"
type input "$ 144,638"
type input "$ 80,000"
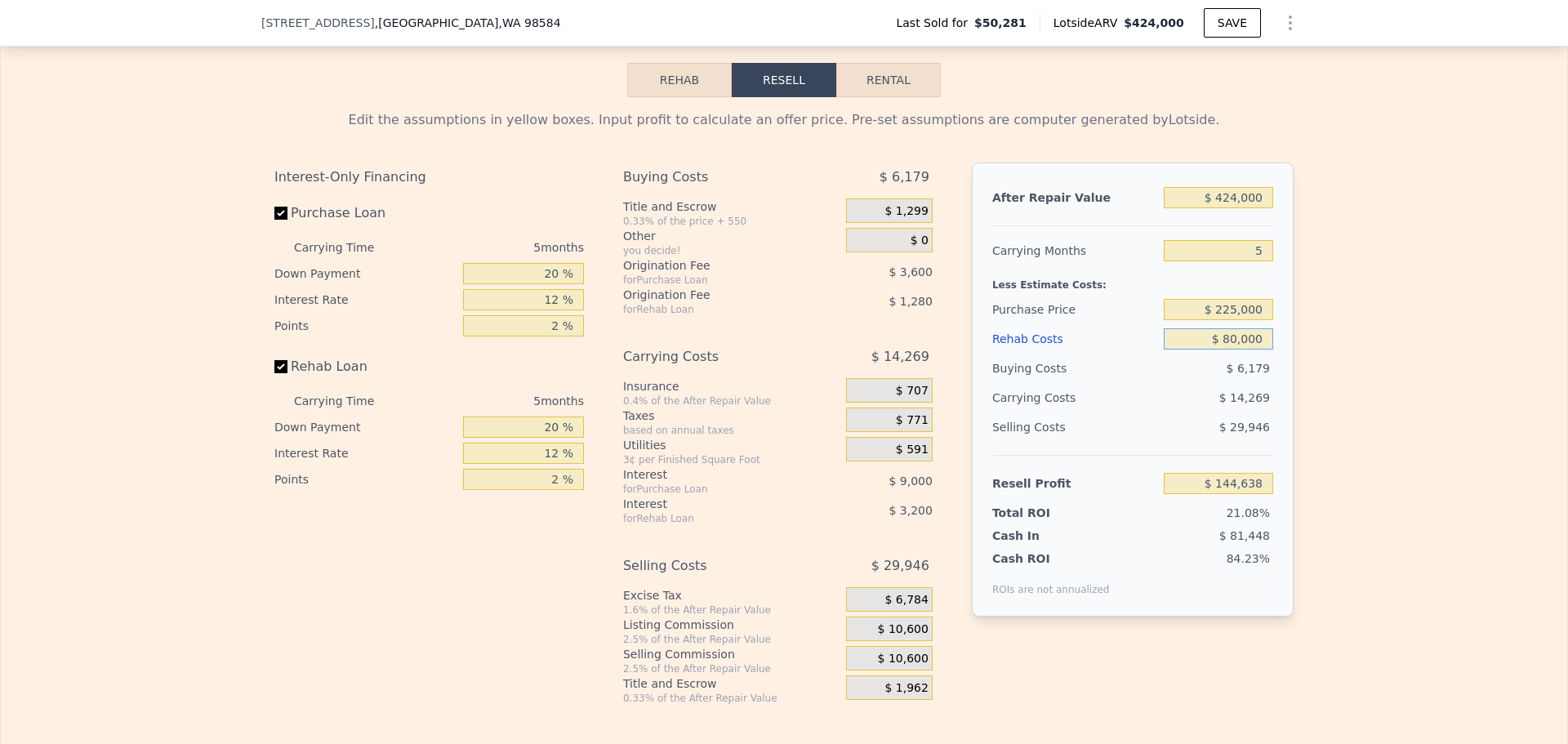
type input "$ 68,606"
type input "$ 80,000"
click at [1441, 189] on div "Edit the assumptions in yellow boxes. Input profit to calculate an offer price.…" at bounding box center [784, 400] width 1566 height 608
click at [548, 284] on input "20 %" at bounding box center [522, 274] width 120 height 21
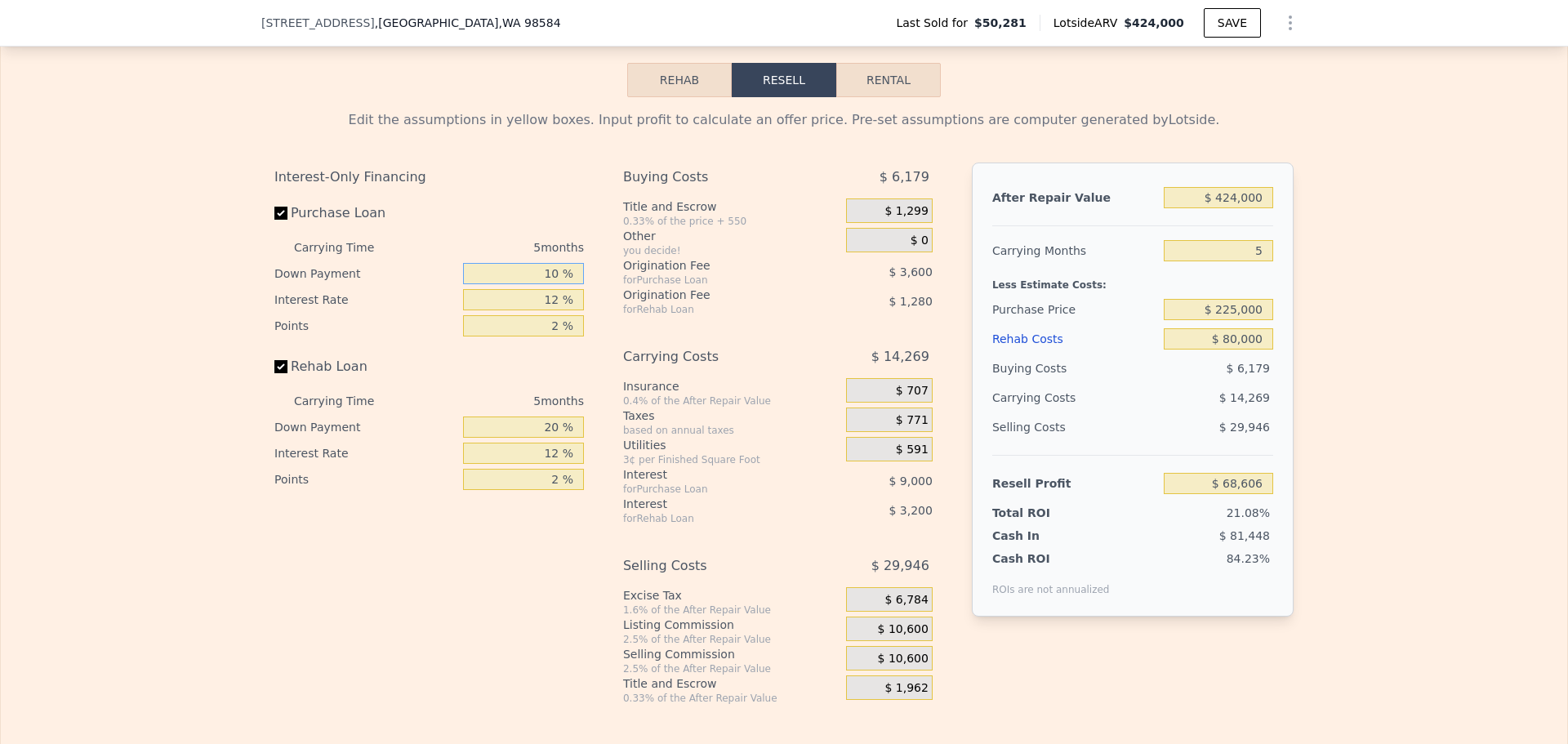
type input "10 %"
type input "$ 67,031"
type input "10 %"
type input "$ 68,716"
type input "1 %"
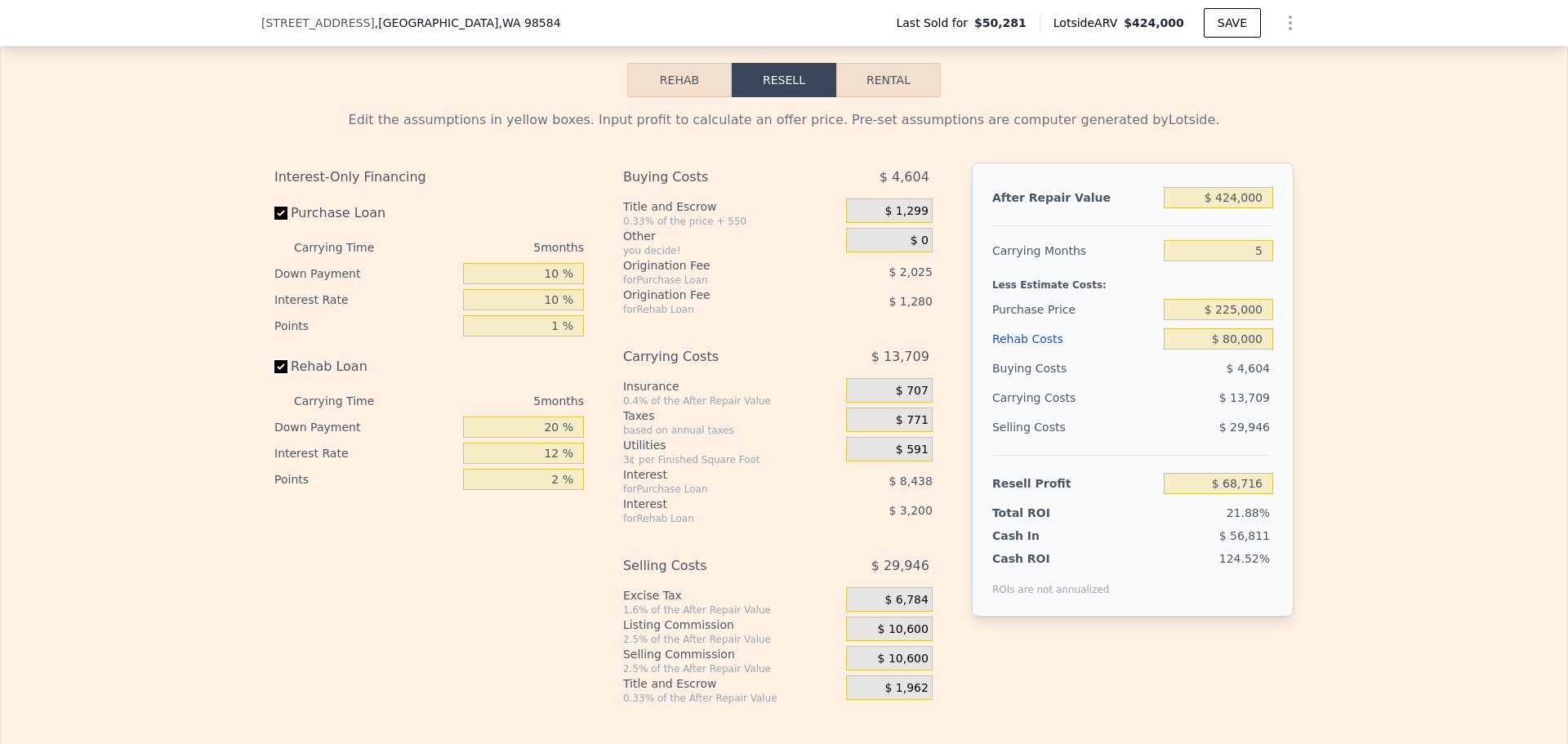
type input "$ 70,741"
type input "10 %"
type input "$ 70,181"
type input "10 %"
type input "$ 70,781"
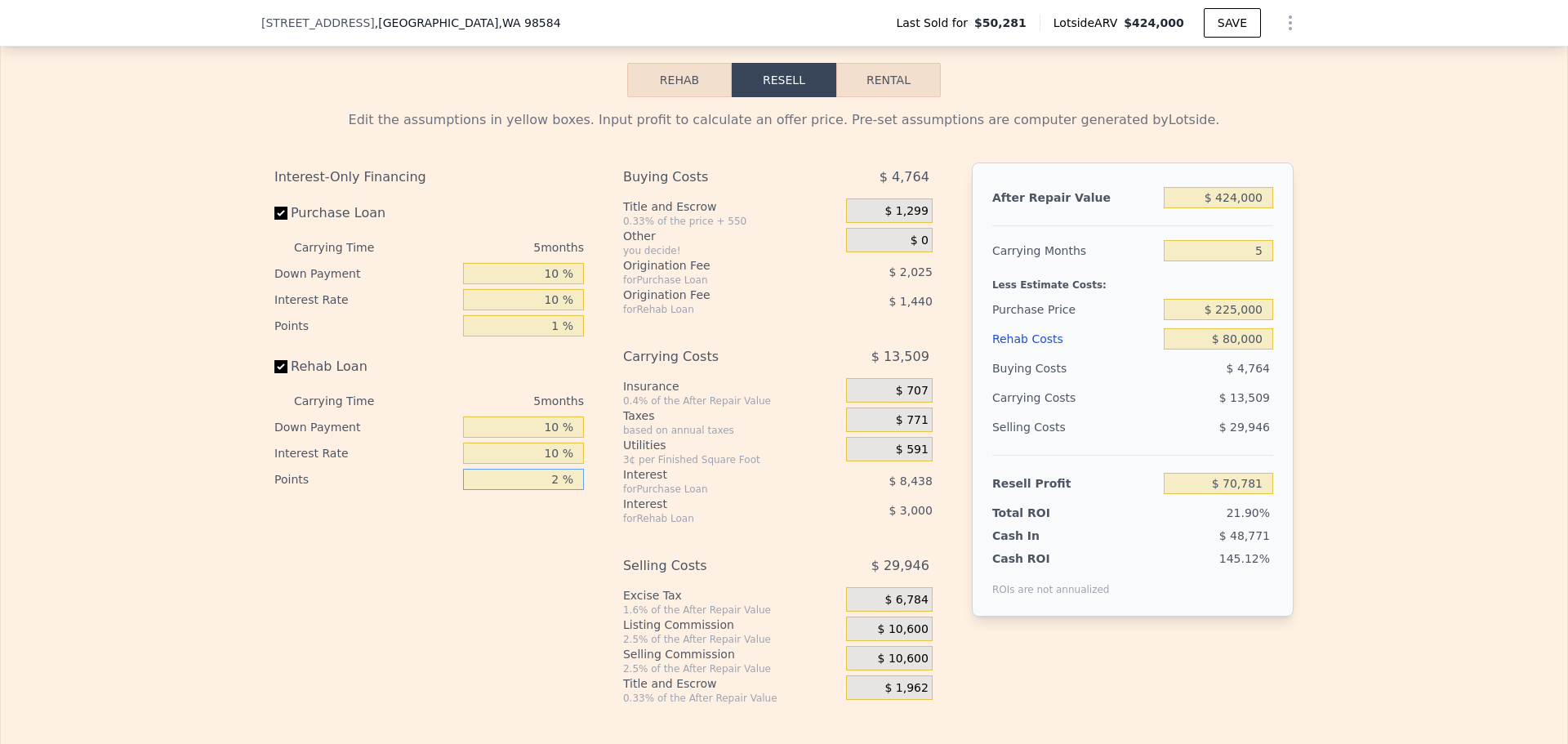
type input "1 %"
type input "$ 71,501"
type input "1 %"
click at [901, 637] on span "$ 10,600" at bounding box center [903, 630] width 51 height 15
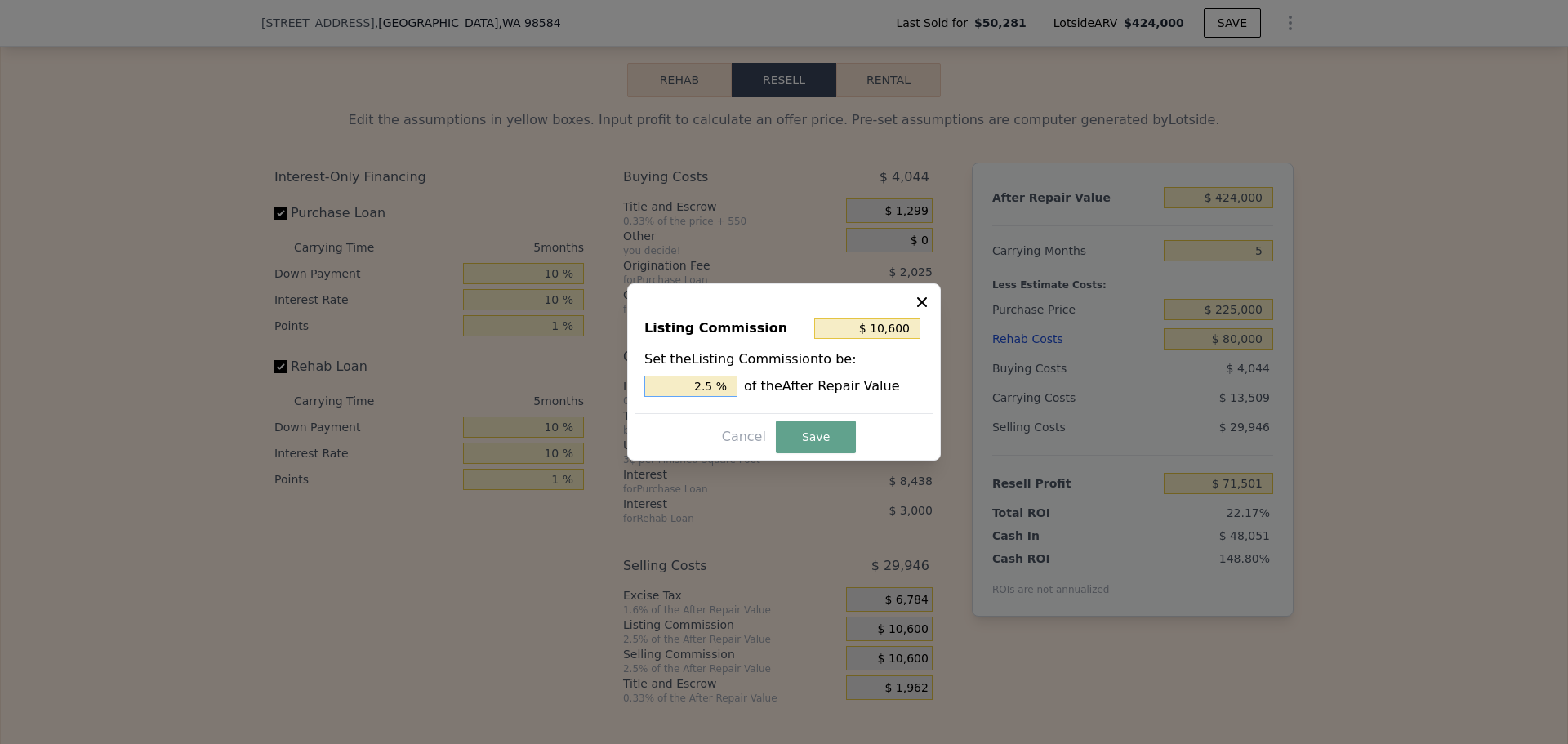
drag, startPoint x: 705, startPoint y: 387, endPoint x: 723, endPoint y: 387, distance: 18.0
click at [723, 387] on input "2.5 %" at bounding box center [691, 386] width 93 height 21
type input "$ 8,480"
type input "2 %"
click at [781, 431] on button "Save" at bounding box center [815, 436] width 80 height 33
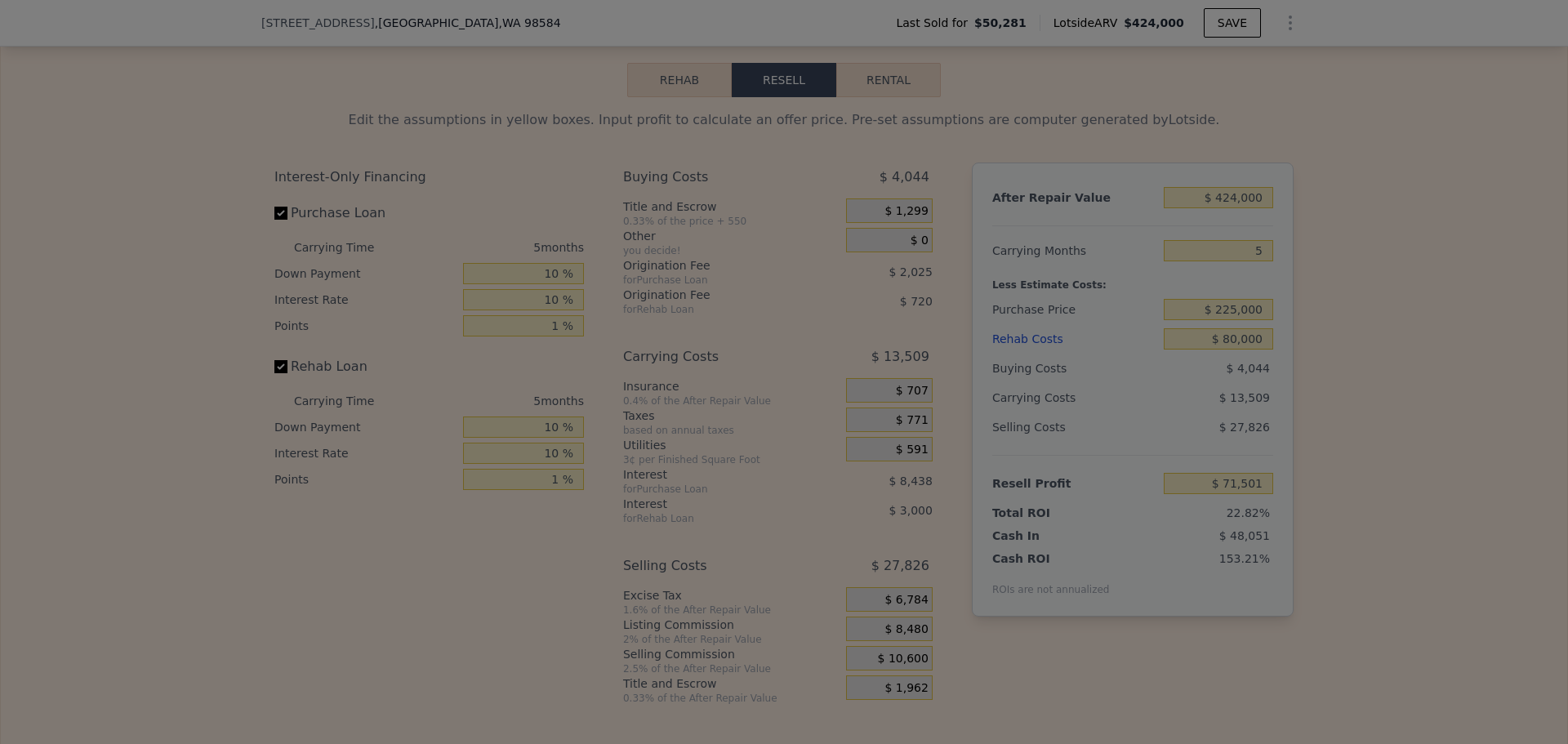
type input "$ 73,621"
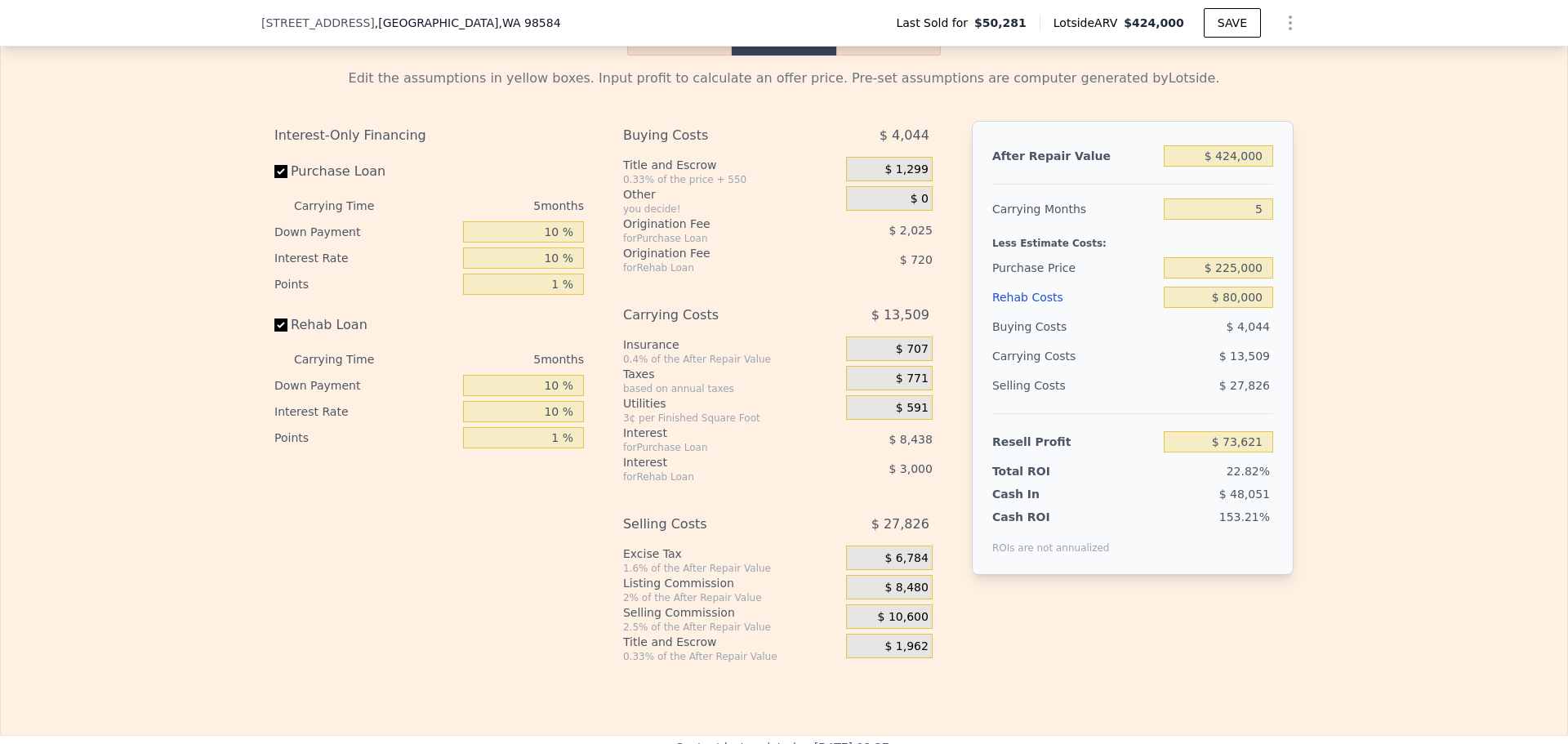
scroll to position [2368, 0]
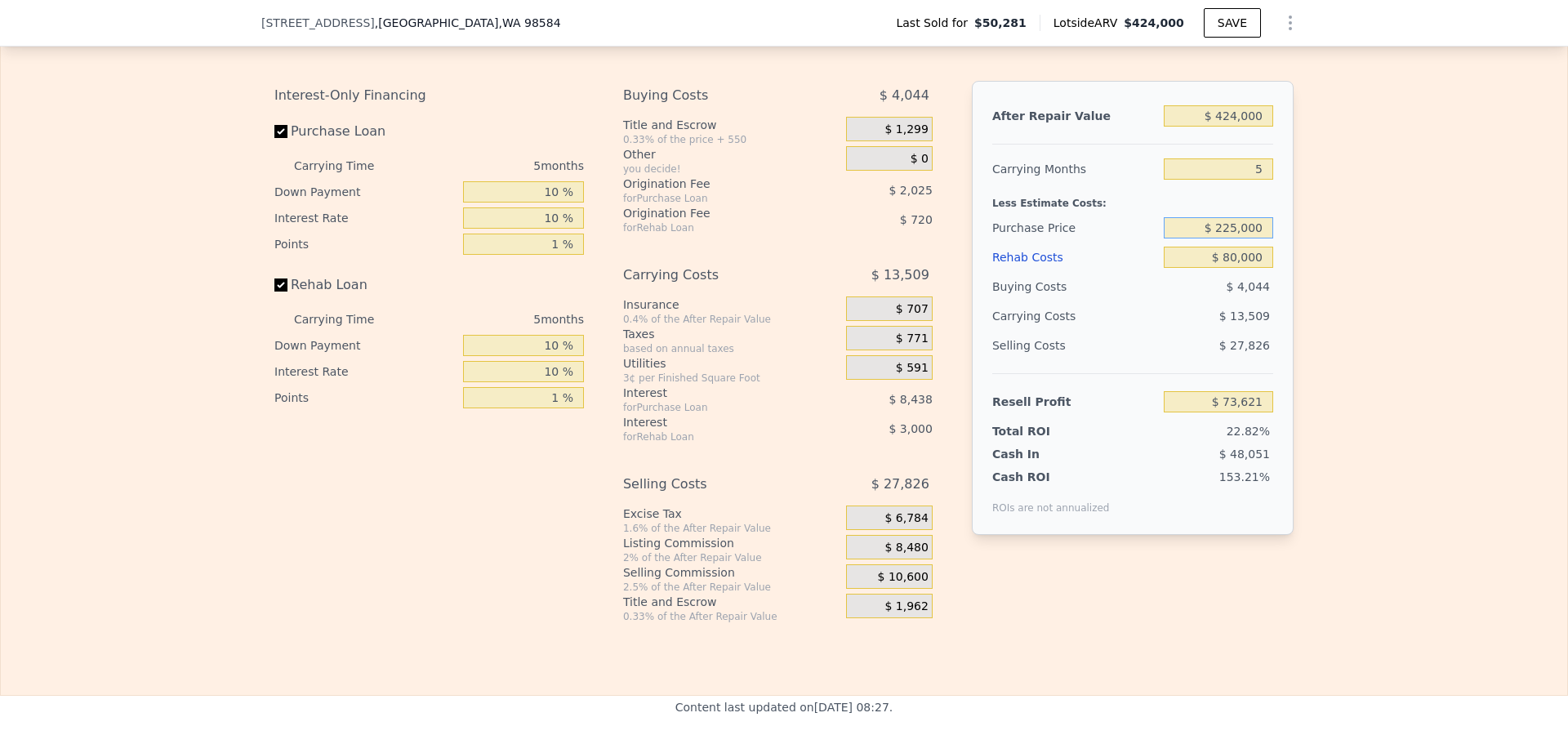
click at [1232, 238] on input "$ 225,000" at bounding box center [1218, 228] width 109 height 21
drag, startPoint x: 1320, startPoint y: 263, endPoint x: 1303, endPoint y: 307, distance: 47.2
click at [1322, 263] on div "Edit the assumptions in yellow boxes. Input profit to calculate an offer price.…" at bounding box center [784, 319] width 1566 height 608
click at [1246, 268] on input "$ 80,000" at bounding box center [1218, 257] width 109 height 21
drag, startPoint x: 1276, startPoint y: 282, endPoint x: 1288, endPoint y: 286, distance: 12.6
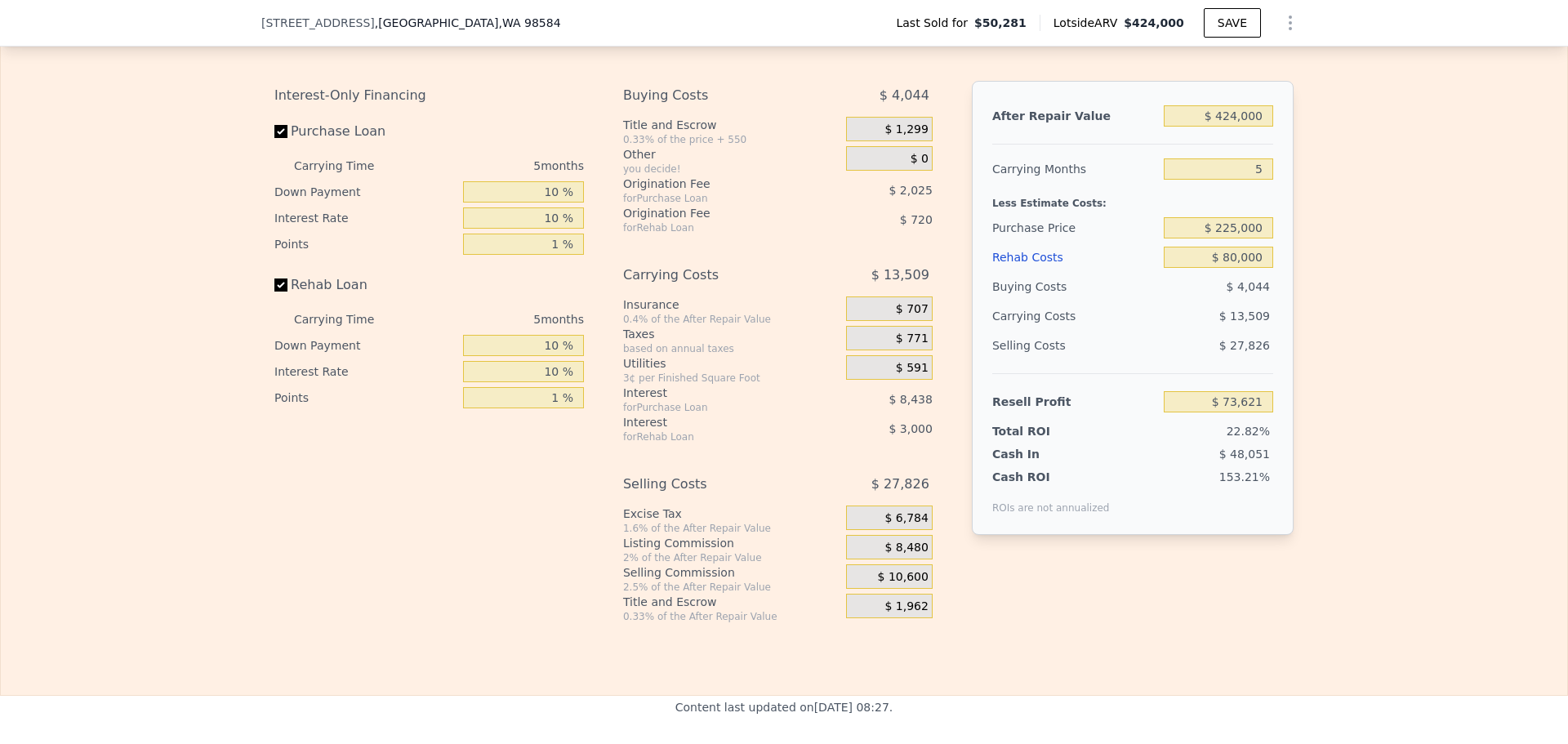
click at [1279, 282] on div "After Repair Value $ 424,000 Carrying Months 5 Less Estimate Costs: Purchase Pr…" at bounding box center [1133, 308] width 322 height 454
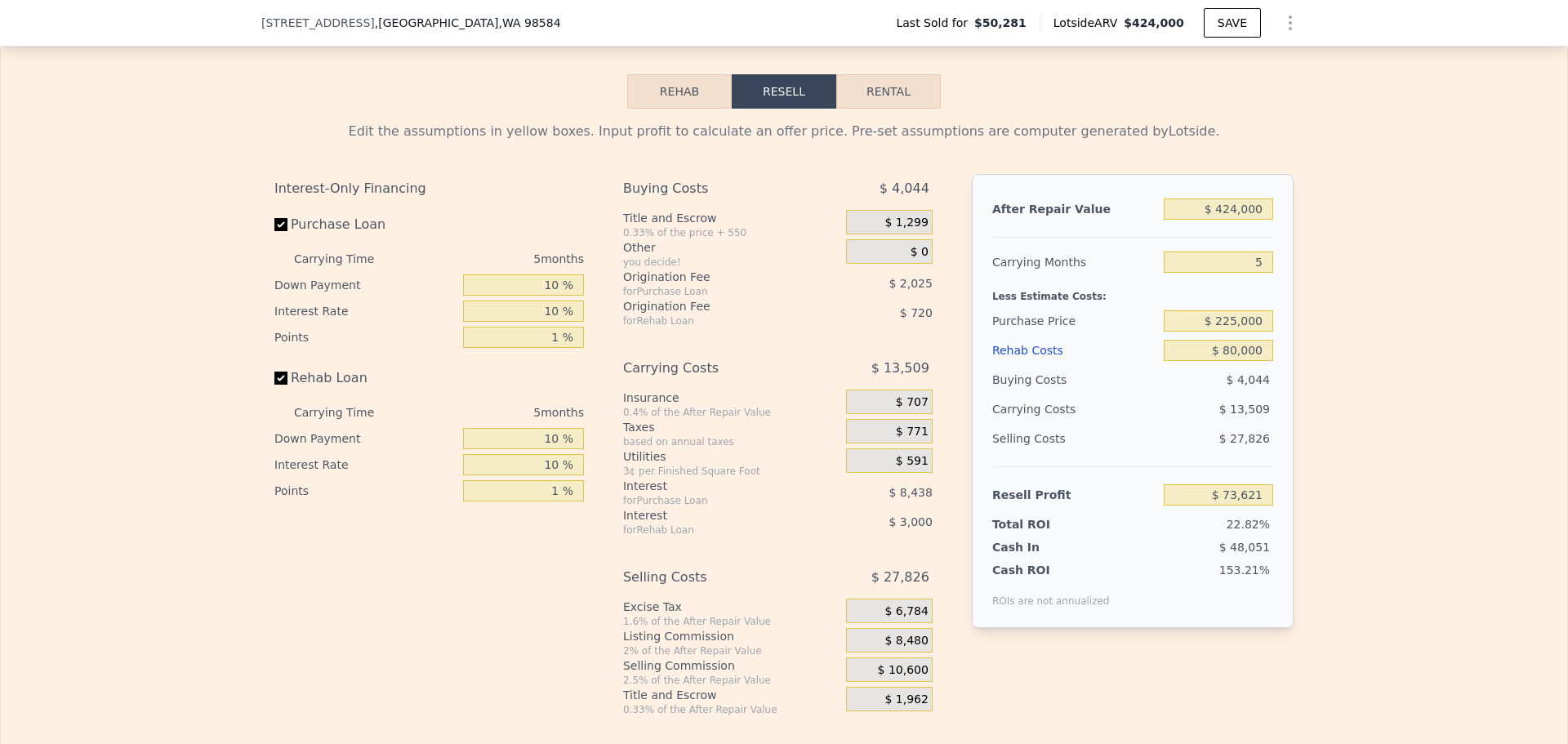
scroll to position [2287, 0]
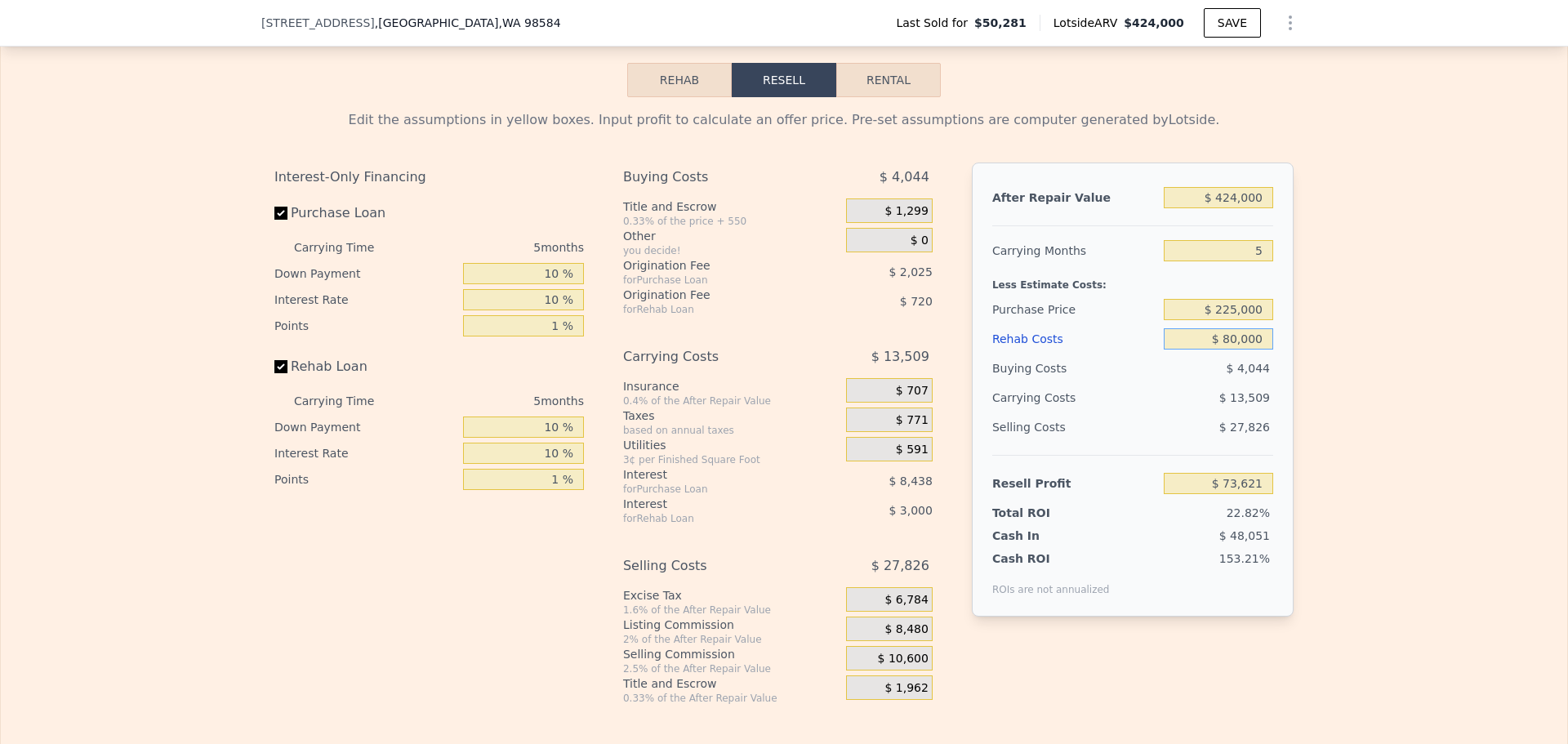
drag, startPoint x: 1225, startPoint y: 360, endPoint x: 1237, endPoint y: 361, distance: 12.0
click at [1235, 349] on input "$ 80,000" at bounding box center [1218, 339] width 109 height 21
type input "$ 50,000"
type input "$ 105,016"
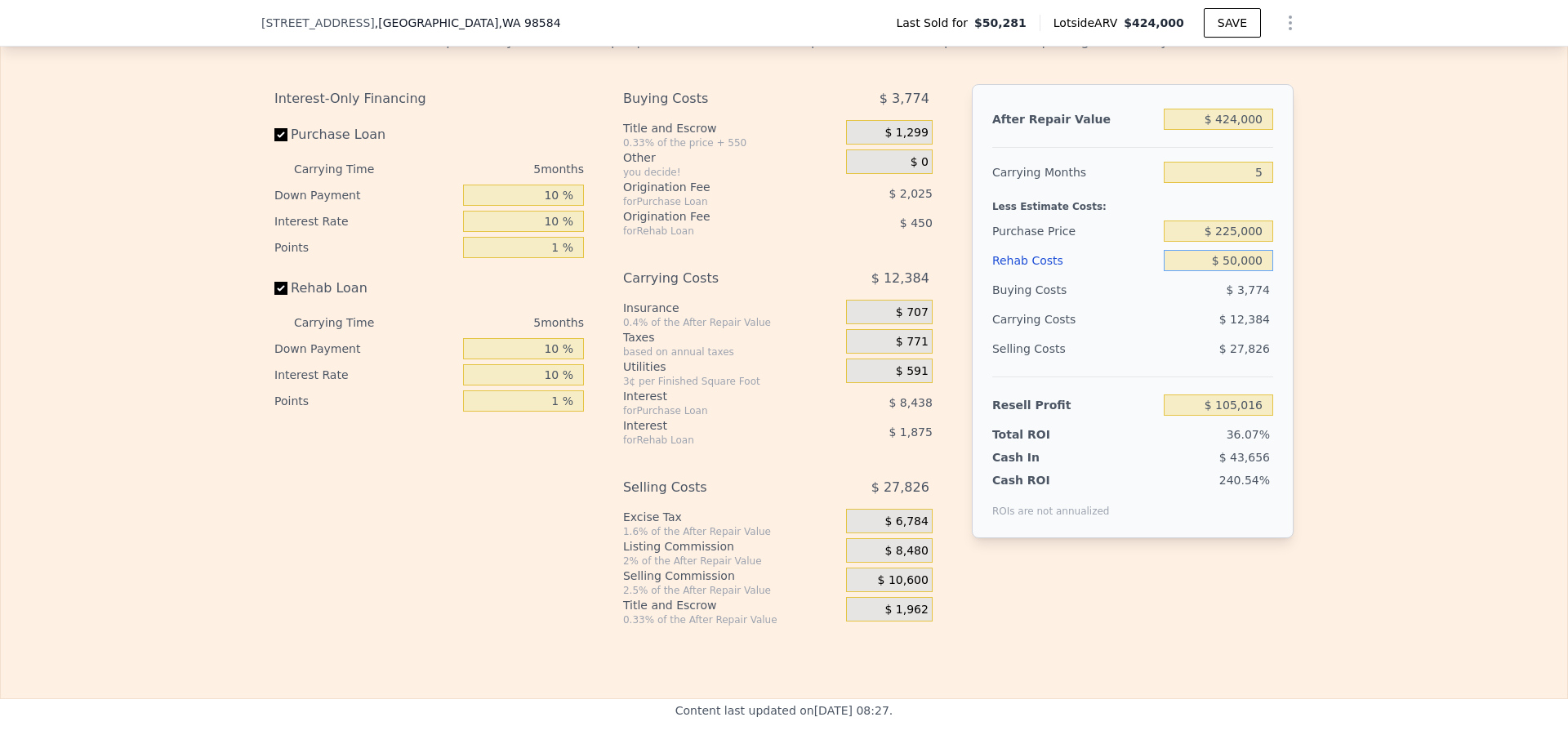
scroll to position [2368, 0]
click at [1229, 268] on input "$ 50,000" at bounding box center [1218, 257] width 109 height 21
type input "$ 80,000"
type input "$ 73,621"
click at [1360, 297] on div "Edit the assumptions in yellow boxes. Input profit to calculate an offer price.…" at bounding box center [784, 319] width 1566 height 608
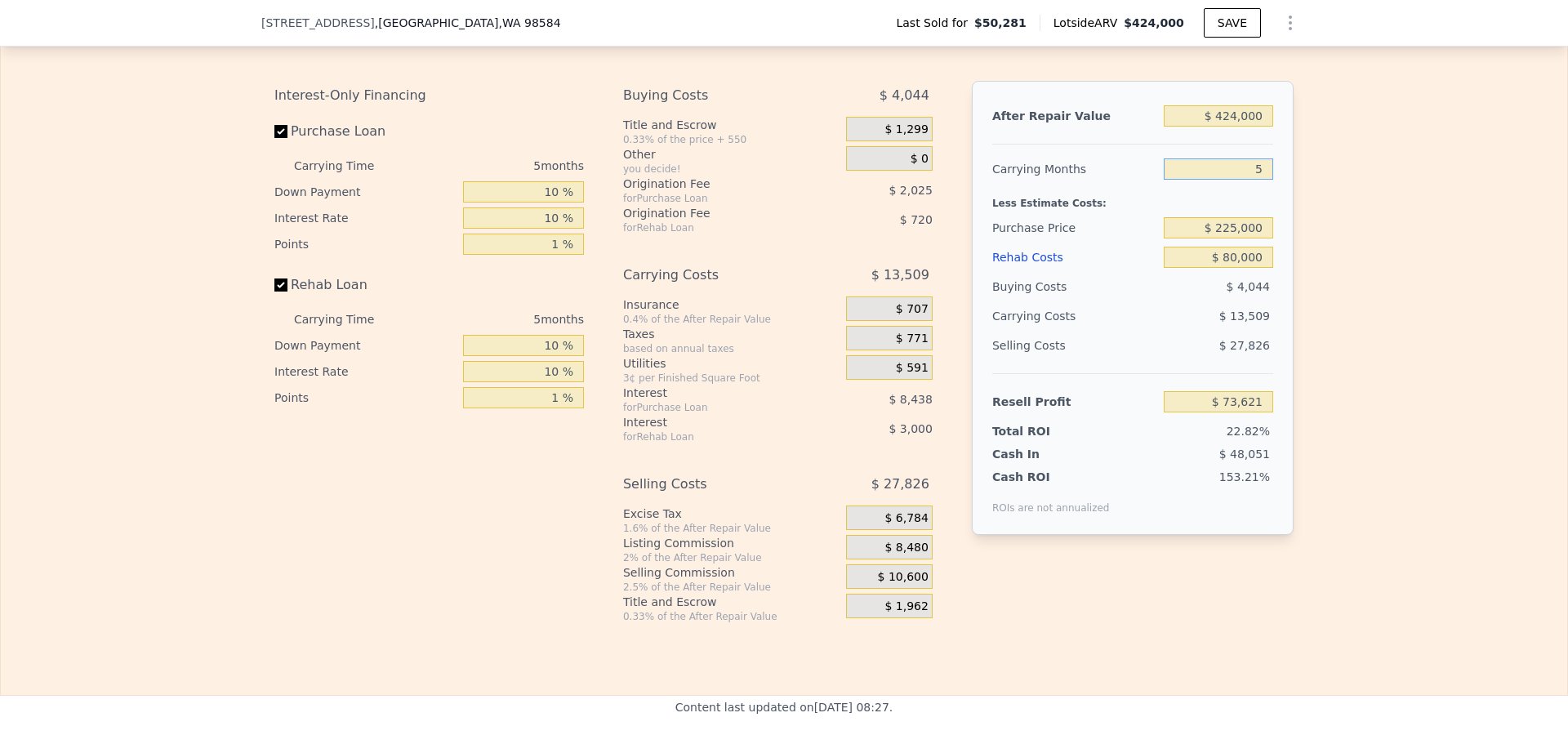
click at [1247, 179] on input "5" at bounding box center [1218, 169] width 109 height 21
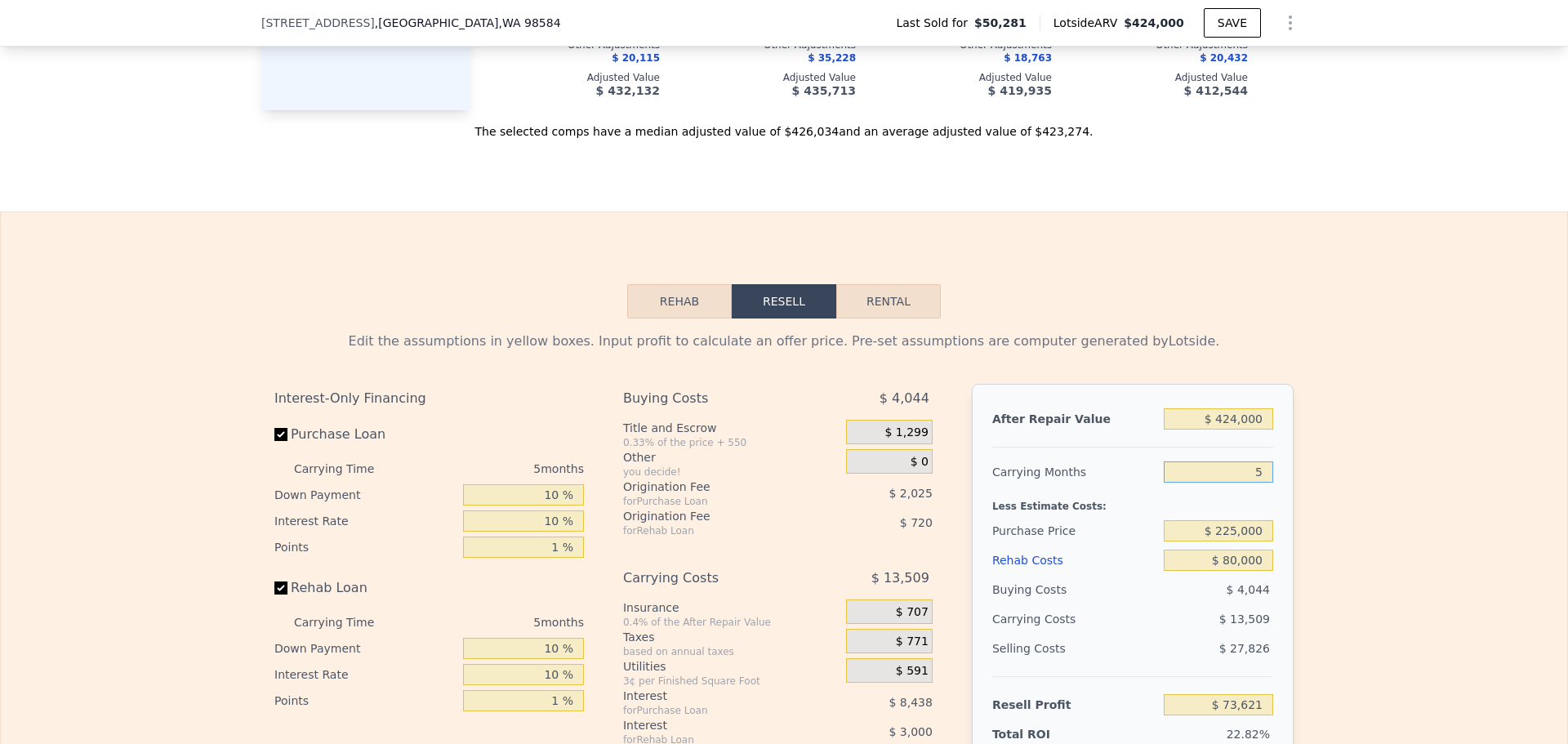
scroll to position [2041, 0]
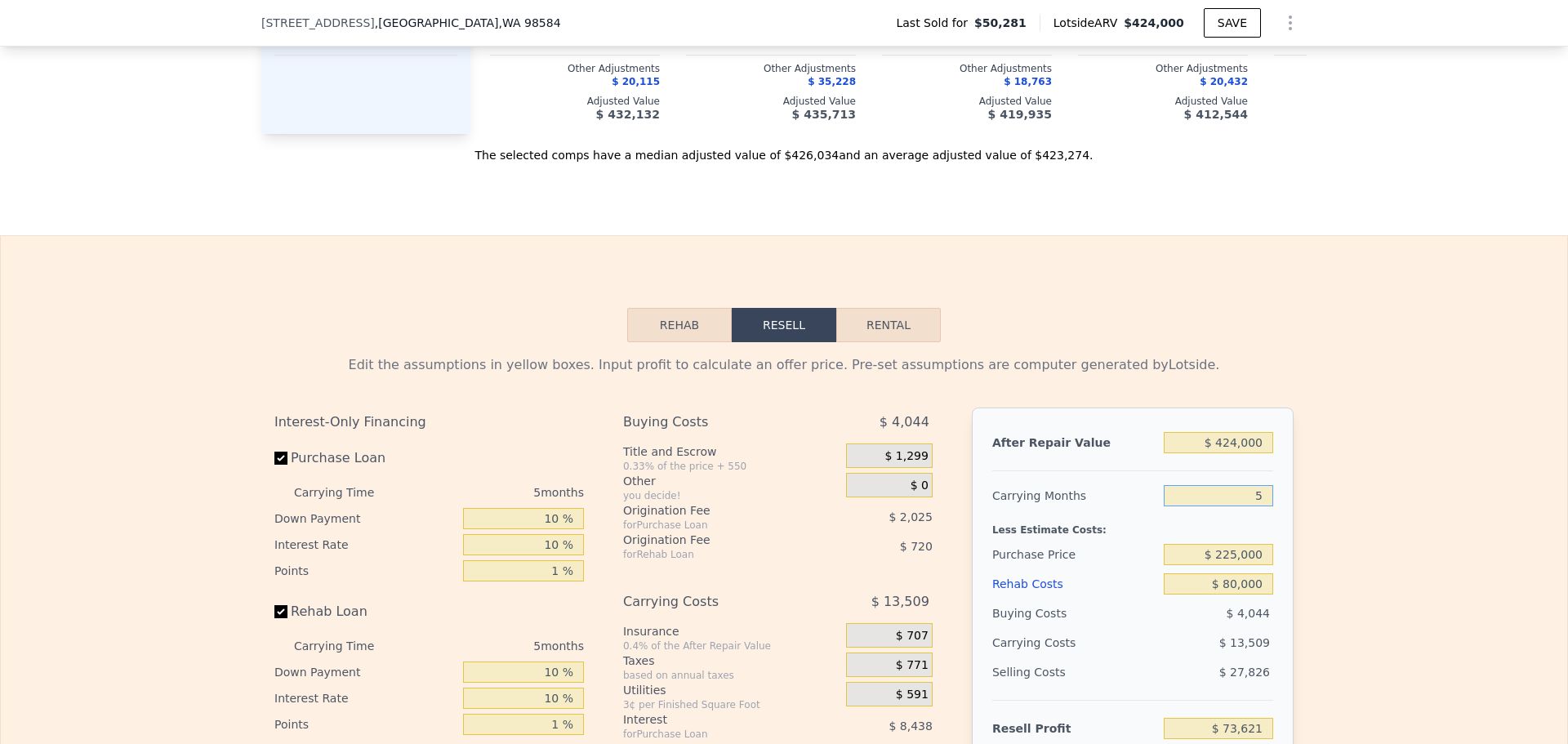
type input "4"
type input "$ 76,323"
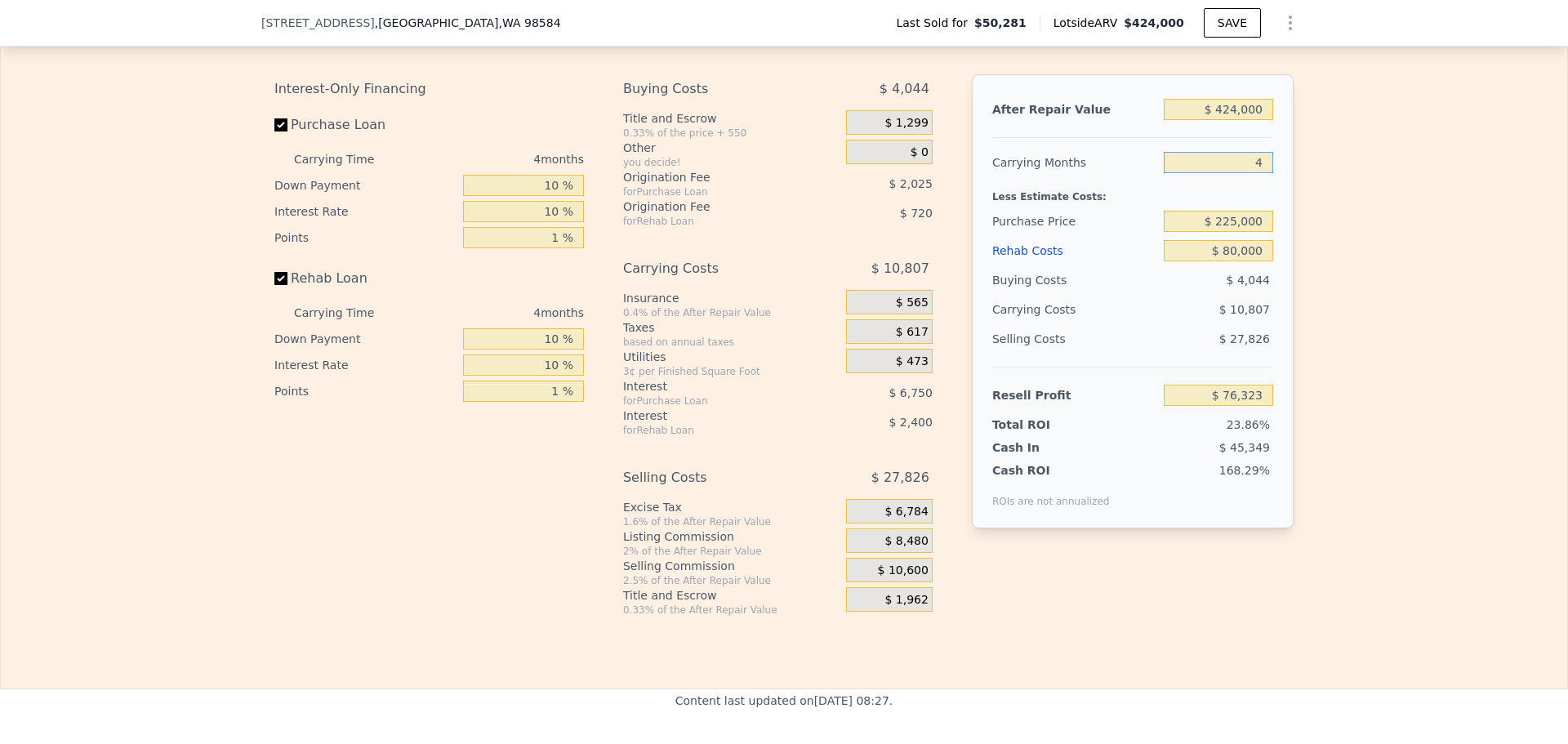
scroll to position [2368, 0]
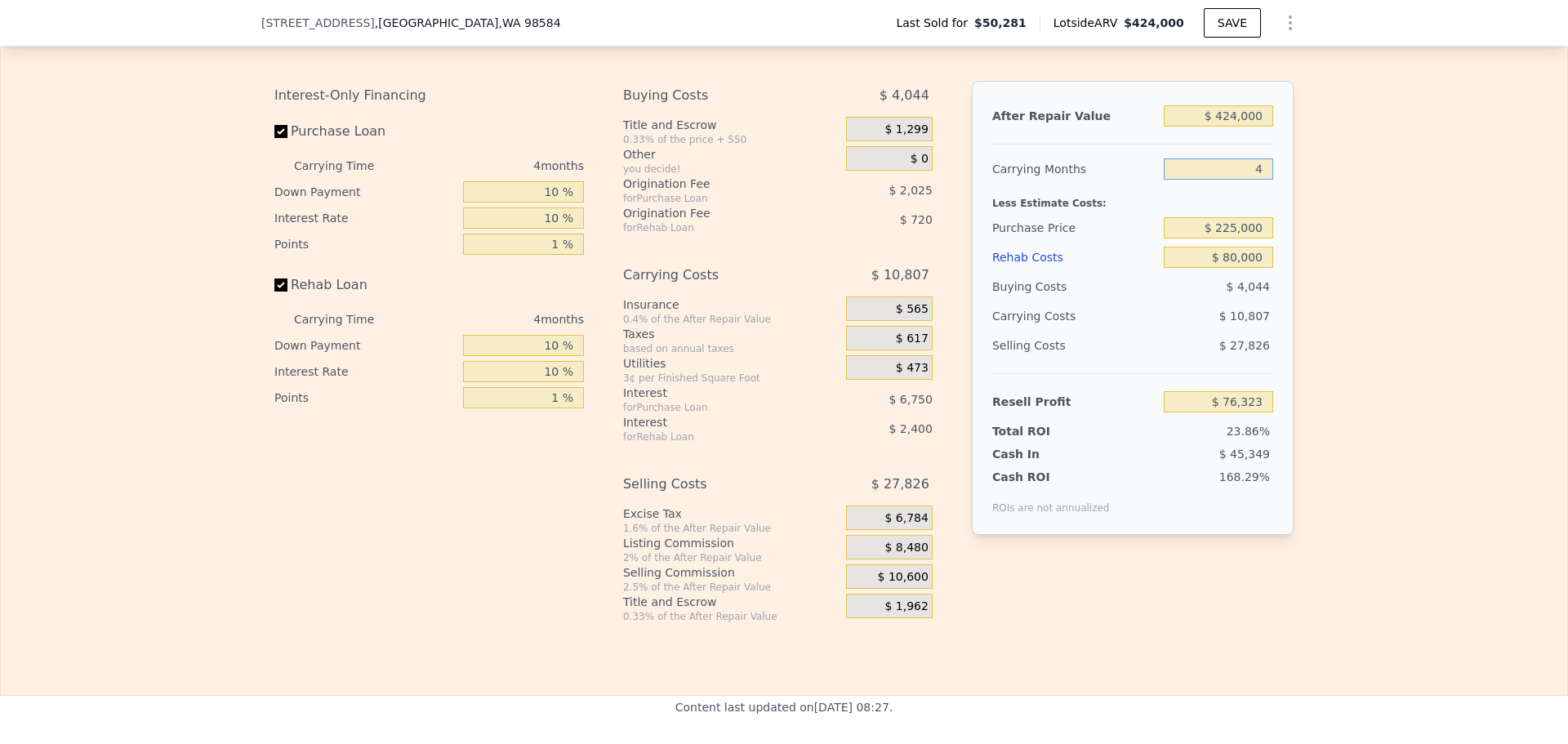
type input "4"
click at [1389, 307] on div "Edit the assumptions in yellow boxes. Input profit to calculate an offer price.…" at bounding box center [784, 319] width 1566 height 608
drag, startPoint x: 1224, startPoint y: 252, endPoint x: 1235, endPoint y: 251, distance: 11.0
click at [1235, 238] on input "$ 225,000" at bounding box center [1218, 228] width 109 height 21
type input "$ 250,000"
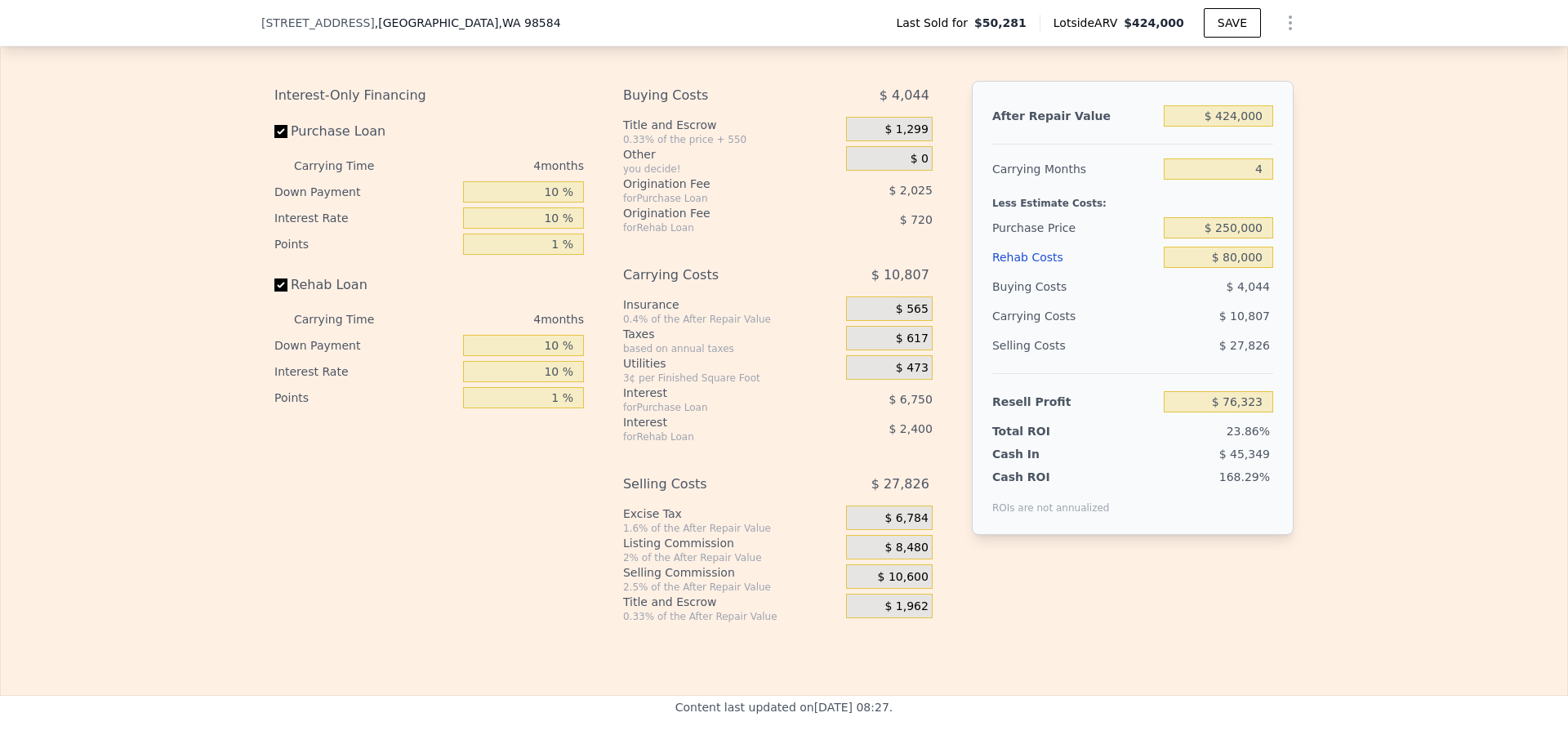
click at [1357, 264] on div "Edit the assumptions in yellow boxes. Input profit to calculate an offer price.…" at bounding box center [784, 319] width 1566 height 608
type input "$ 50,266"
drag, startPoint x: 1223, startPoint y: 251, endPoint x: 1234, endPoint y: 251, distance: 11.0
click at [1234, 238] on input "$ 250,000" at bounding box center [1218, 228] width 109 height 21
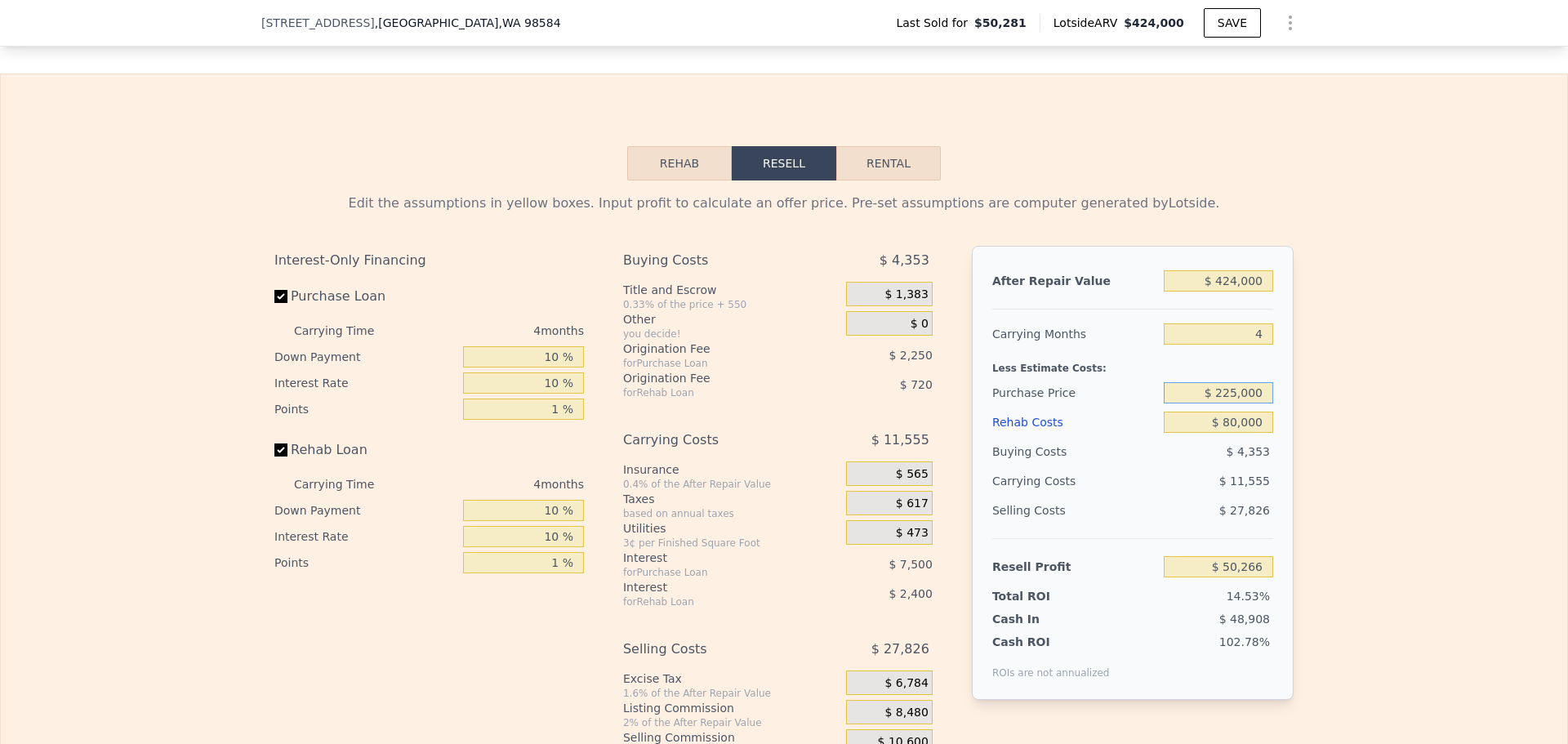
scroll to position [2205, 0]
drag, startPoint x: 1223, startPoint y: 415, endPoint x: 1236, endPoint y: 415, distance: 13.0
click at [1236, 402] on input "$ 225,000" at bounding box center [1218, 391] width 109 height 21
type input "$ 250,000"
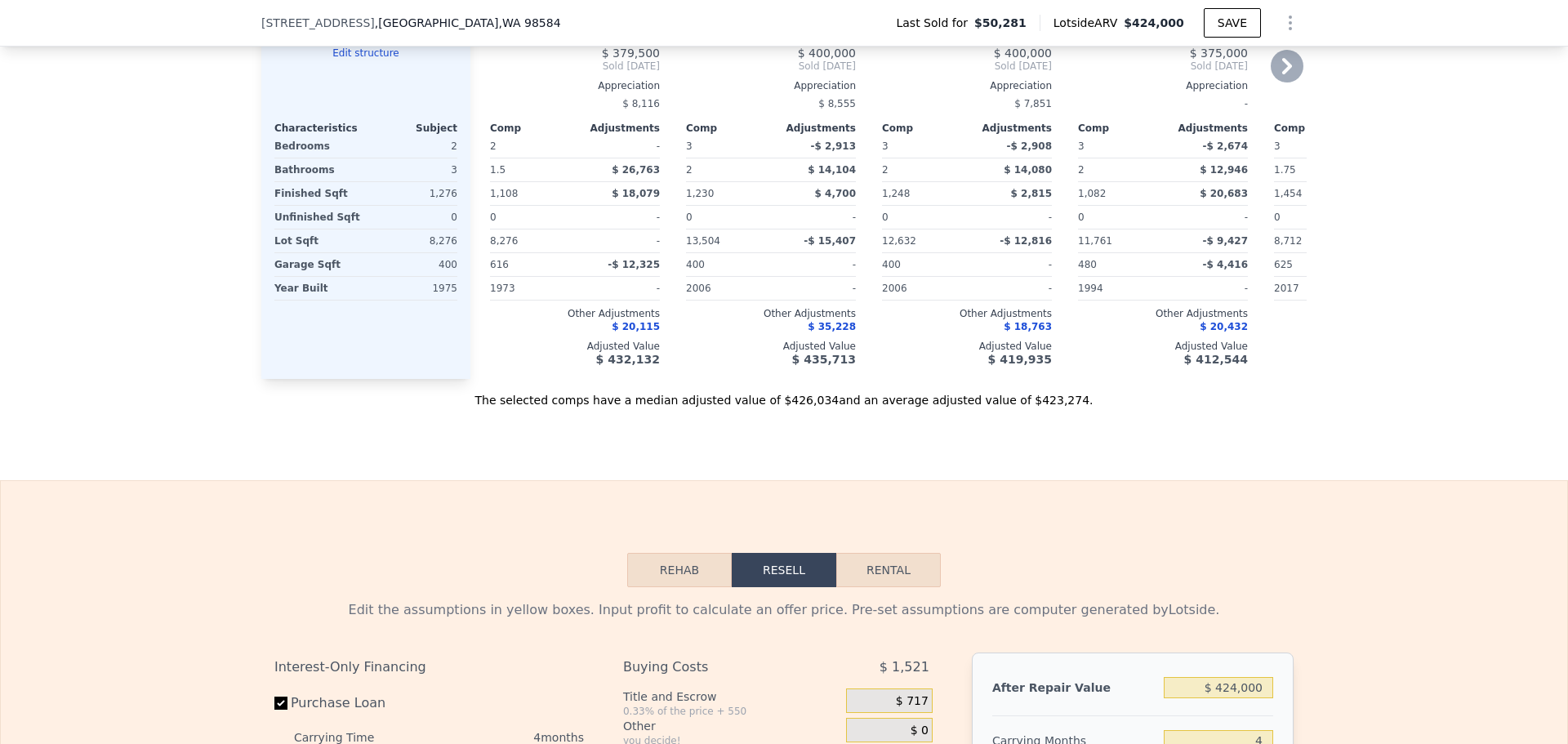
type input "$ 0"
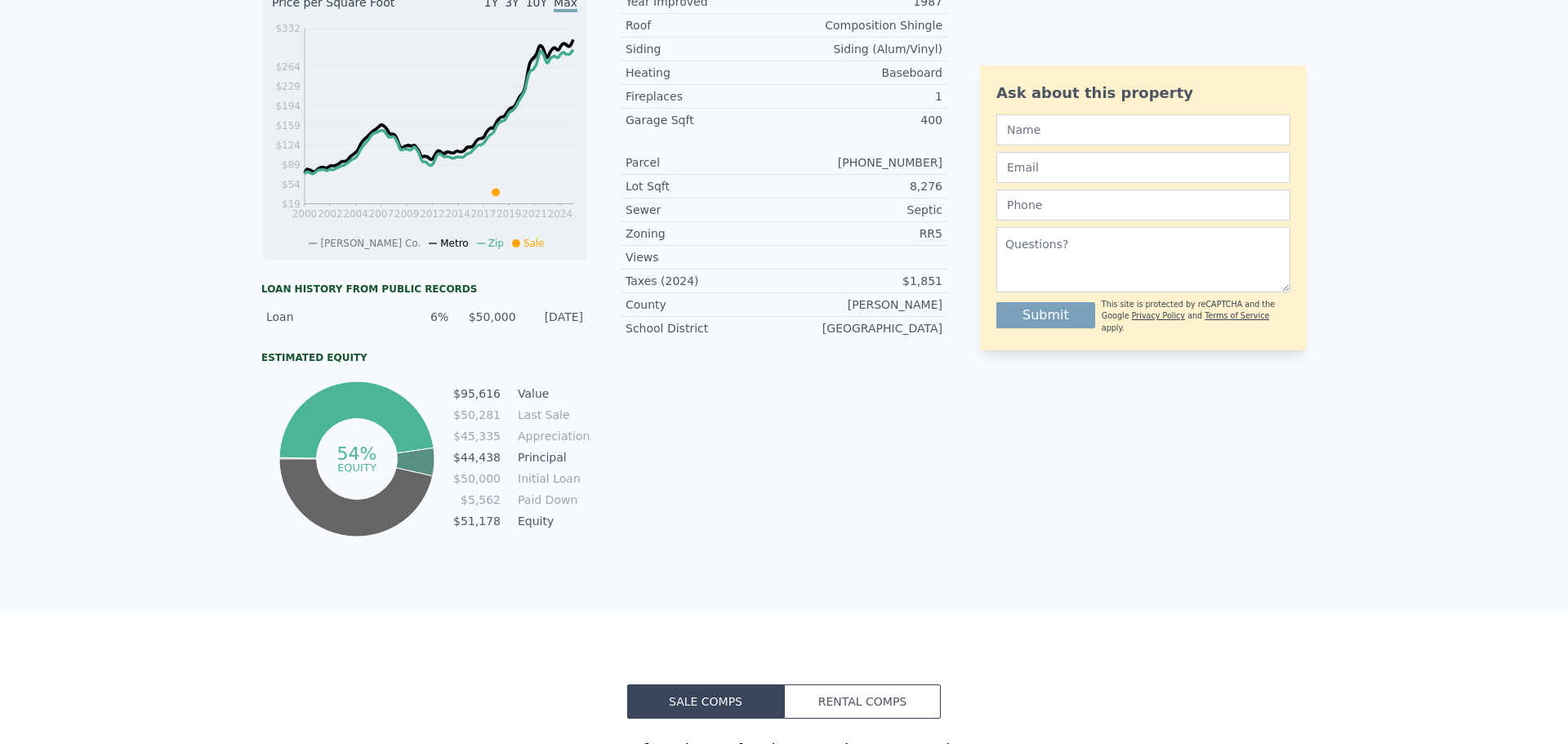
scroll to position [0, 0]
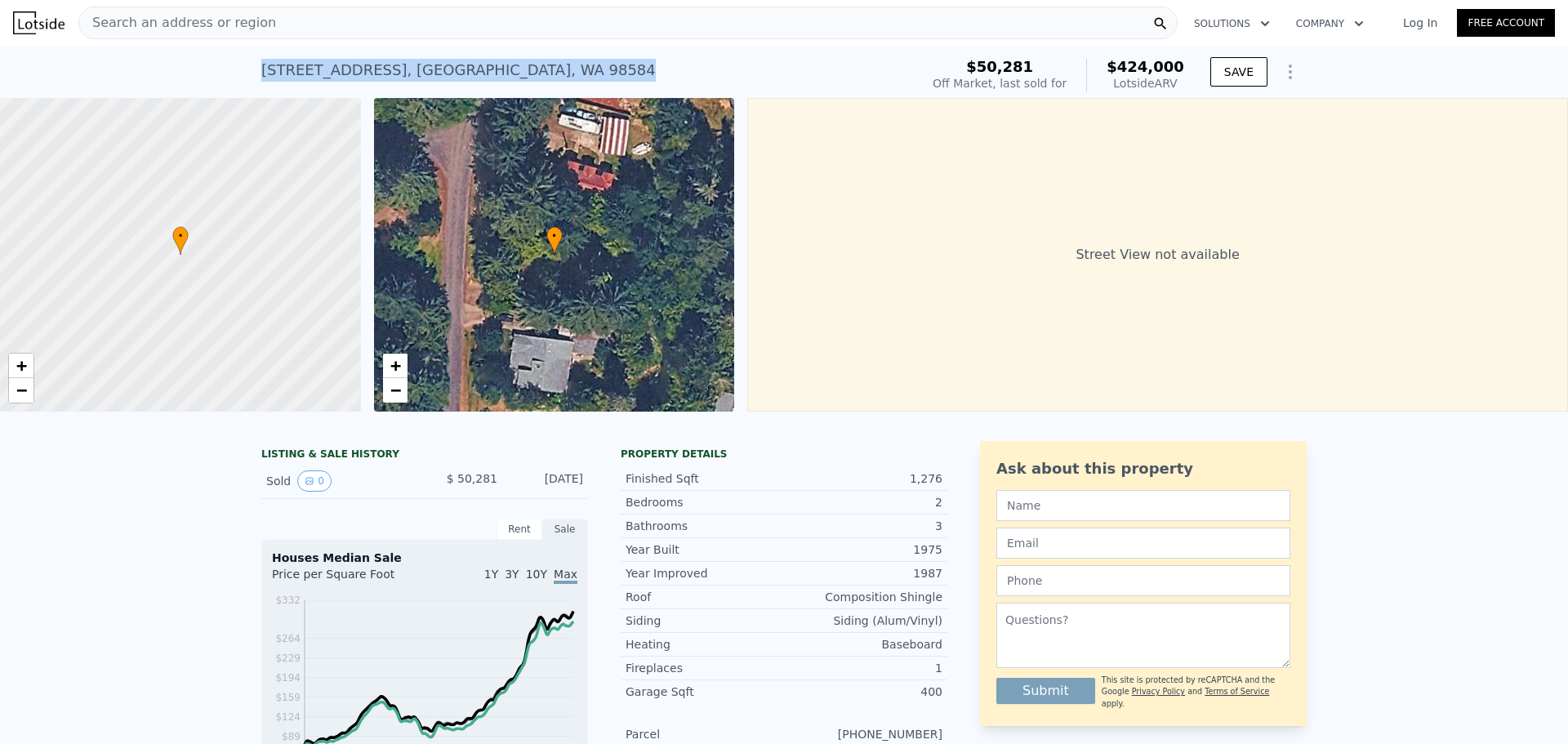
drag, startPoint x: 529, startPoint y: 66, endPoint x: 285, endPoint y: 72, distance: 244.1
click at [251, 62] on div "[STREET_ADDRESS] Sold [DATE] for $50,281 (~ARV $424k ) $50,281 Off Market, last…" at bounding box center [784, 71] width 1568 height 52
copy div "[STREET_ADDRESS]"
type input "$ 338,989"
